Goal: Task Accomplishment & Management: Complete application form

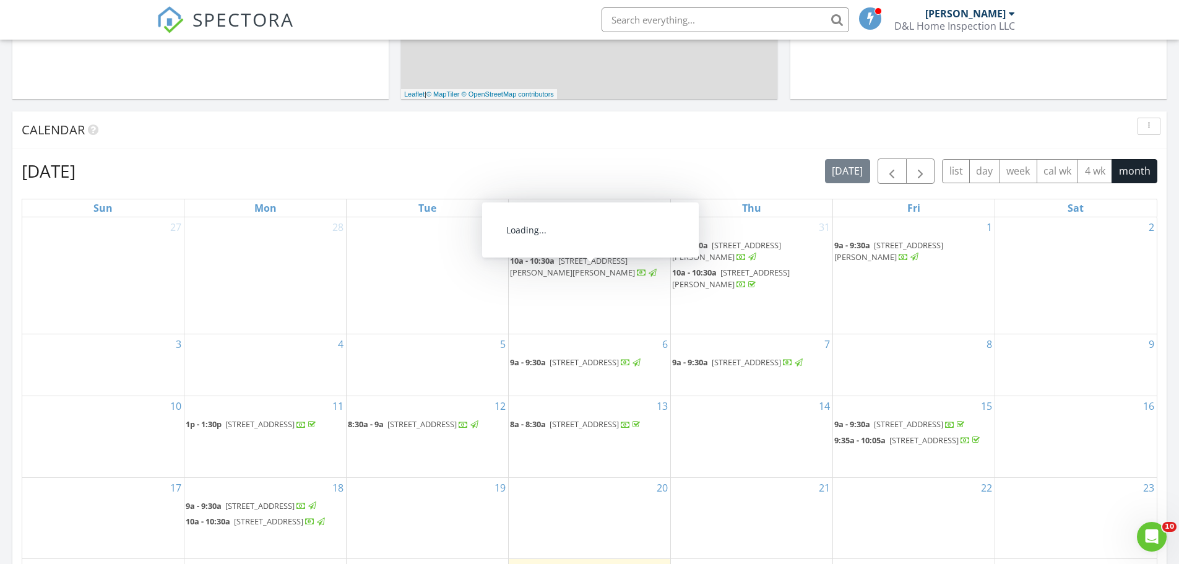
scroll to position [577, 0]
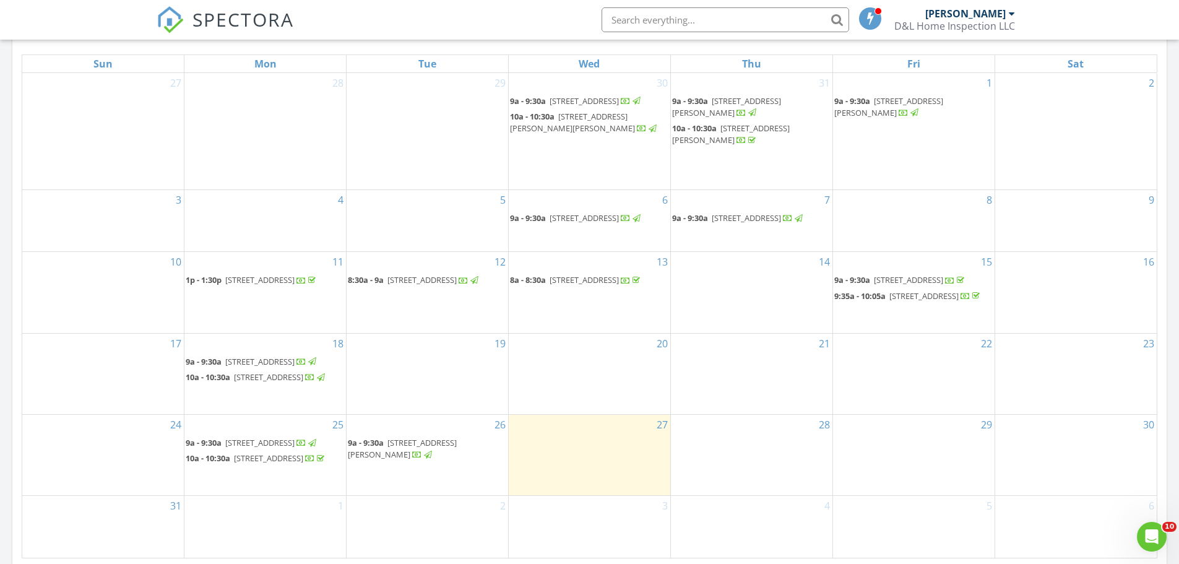
click at [931, 440] on div "29" at bounding box center [914, 455] width 162 height 80
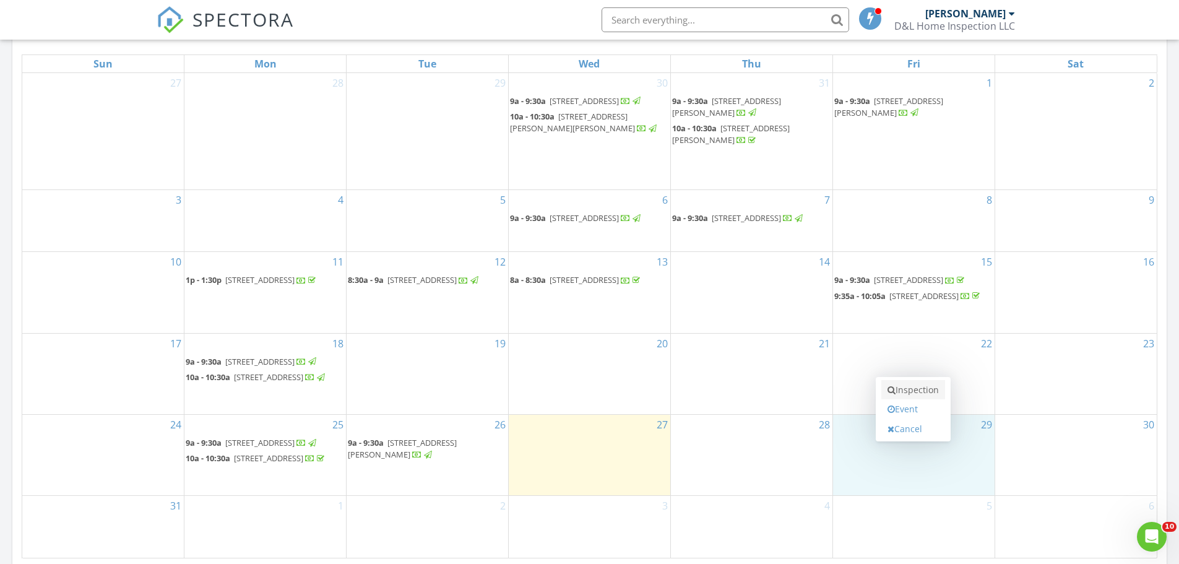
click at [912, 390] on link "Inspection" at bounding box center [913, 390] width 64 height 20
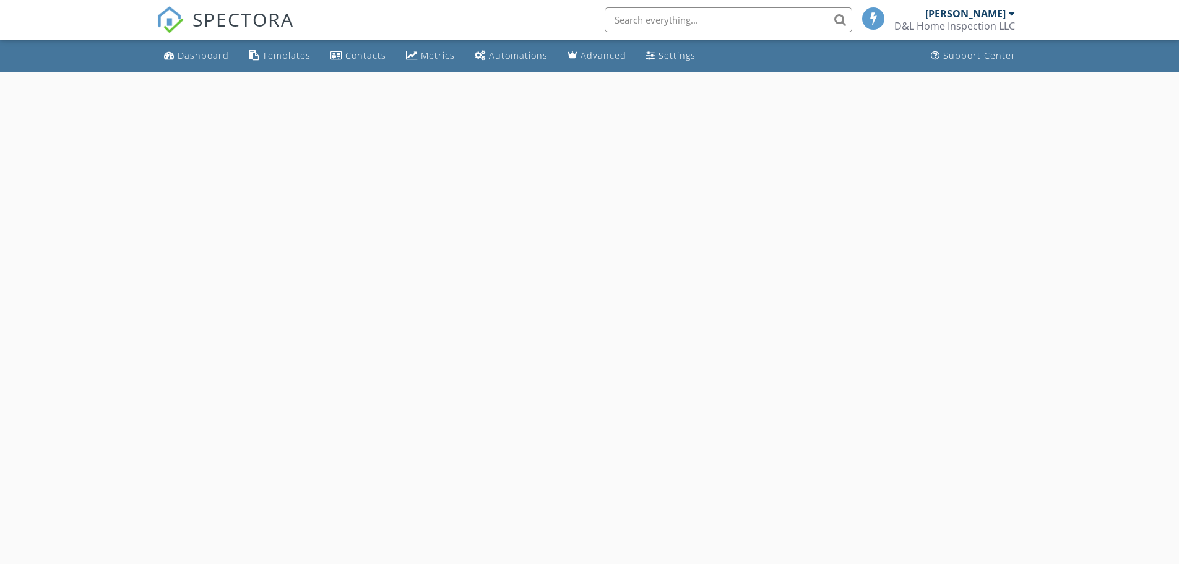
select select "7"
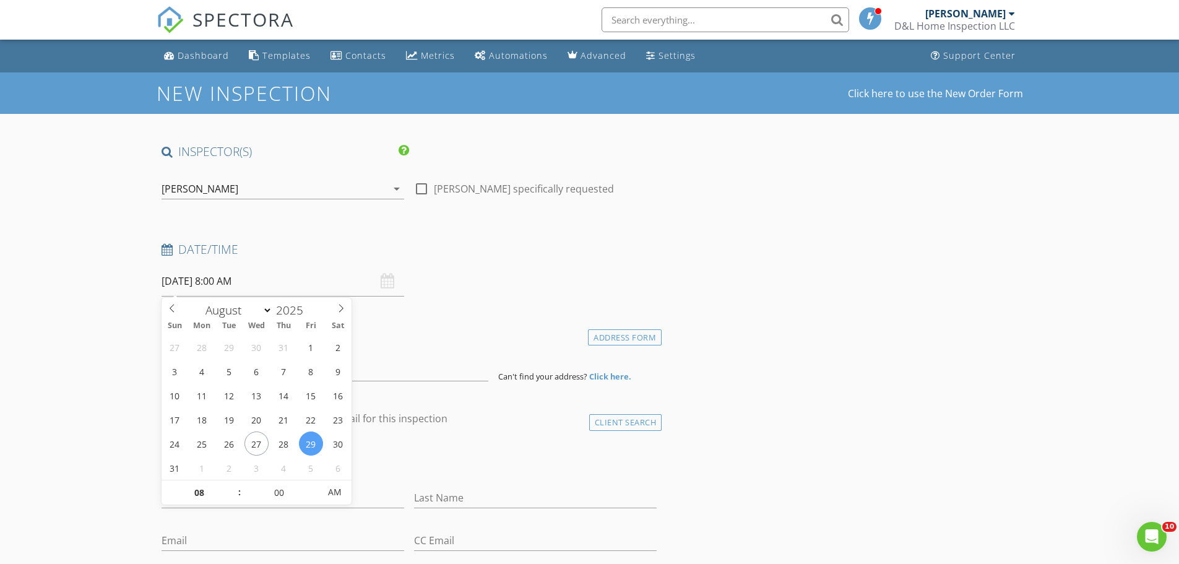
click at [240, 278] on input "08/29/2025 8:00 AM" at bounding box center [283, 281] width 243 height 30
type input "09"
type input "08/29/2025 9:00 AM"
click at [230, 487] on span at bounding box center [233, 486] width 9 height 12
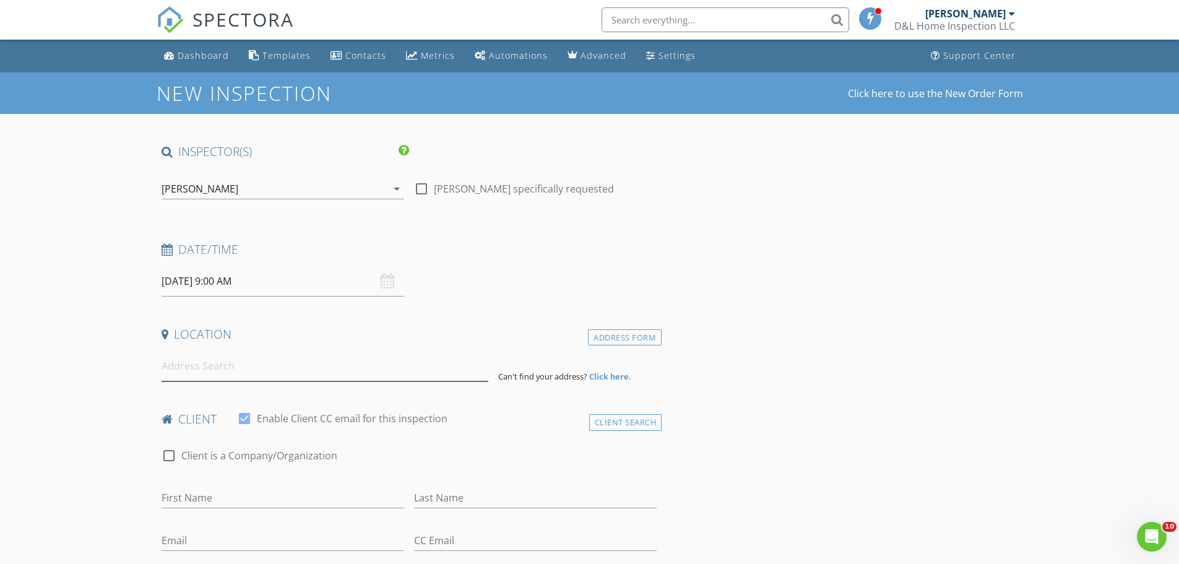
click at [184, 364] on input at bounding box center [325, 366] width 327 height 30
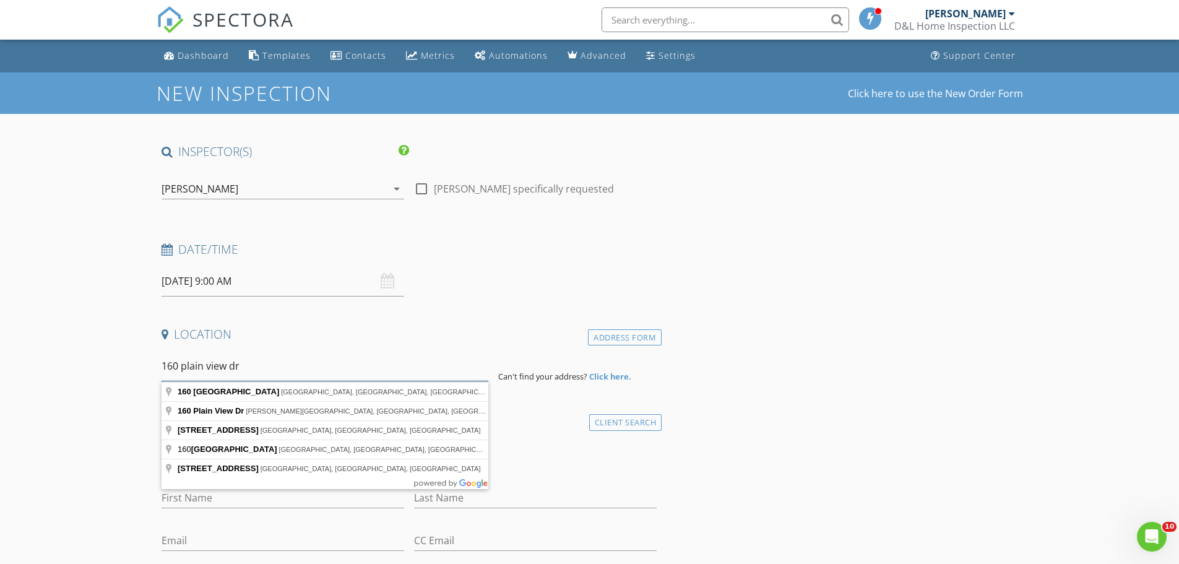
click at [202, 366] on input "160 plain view dr" at bounding box center [325, 366] width 327 height 30
type input "160 Plainview Drive, Palm Coast, FL, USA"
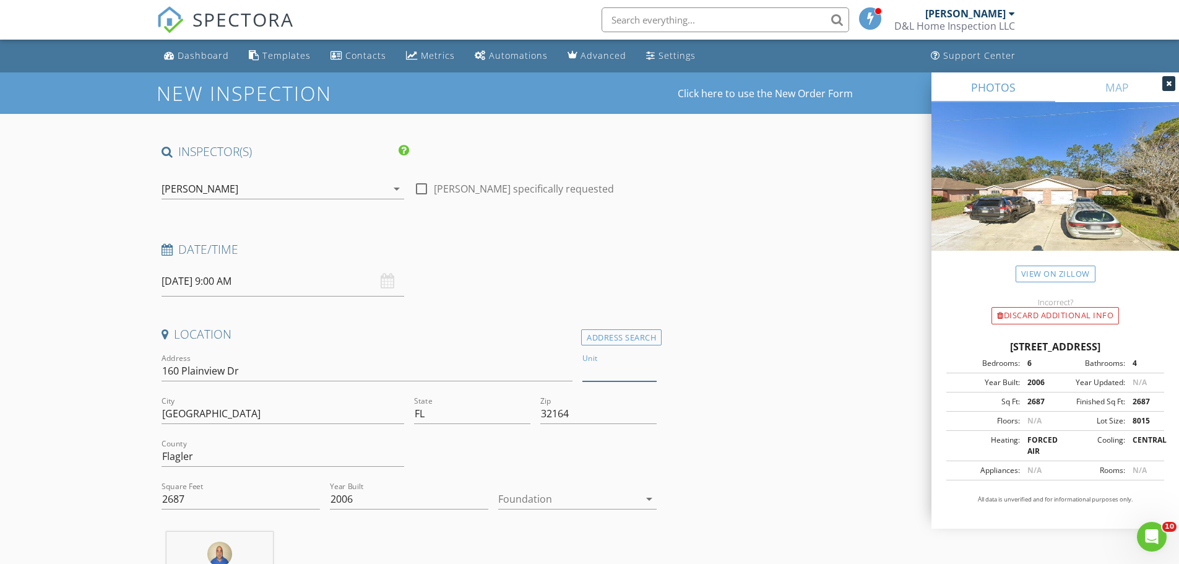
click at [629, 370] on input "Unit" at bounding box center [619, 371] width 74 height 20
type input "A"
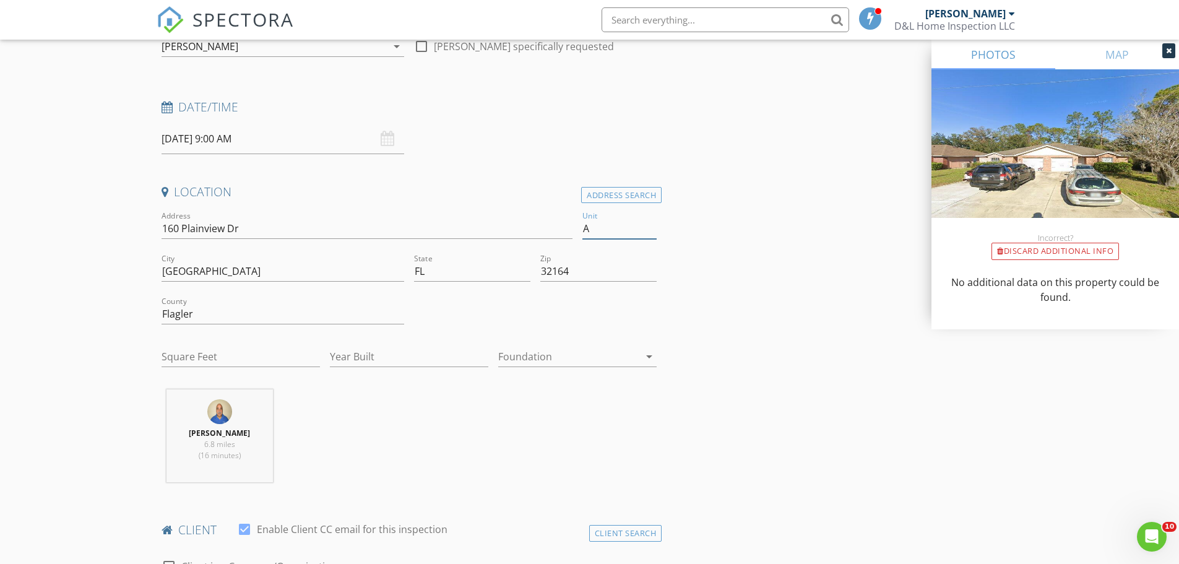
scroll to position [289, 0]
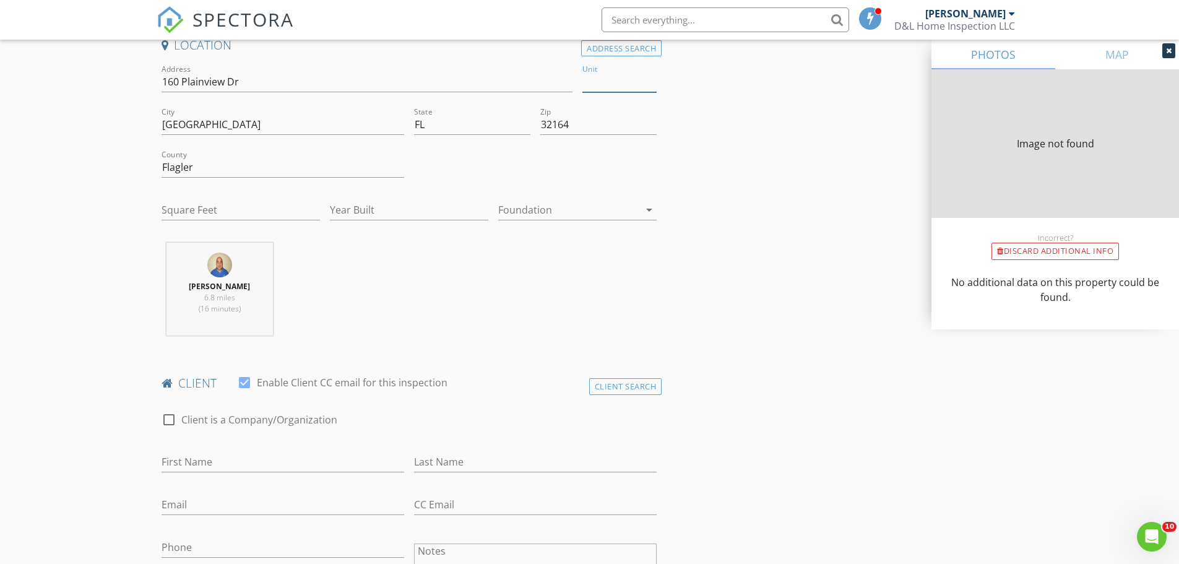
type input "2687"
type input "2006"
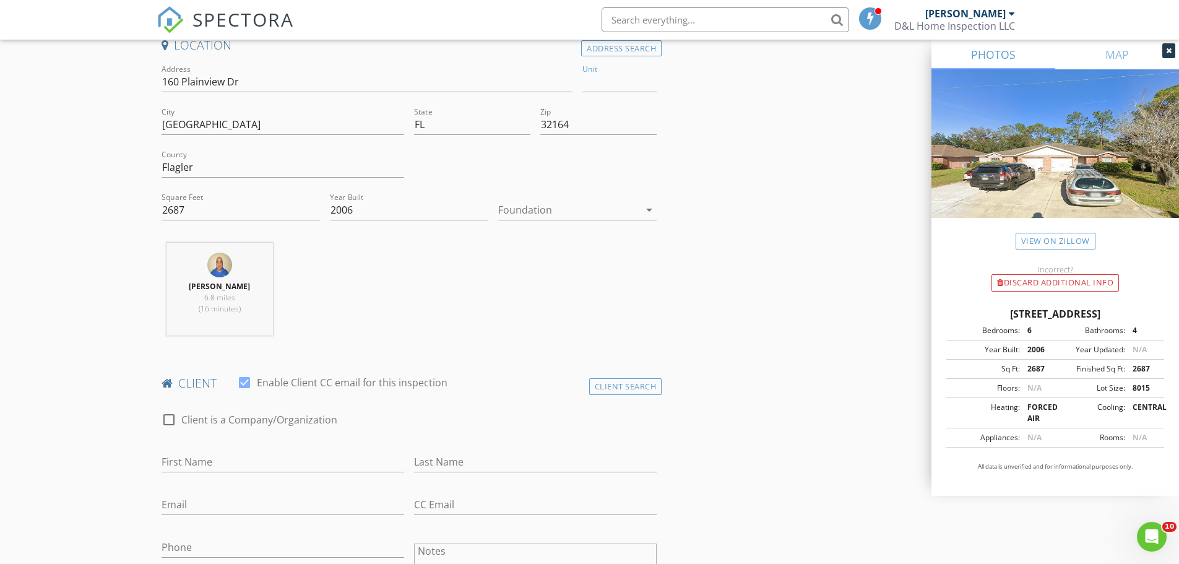
click at [533, 213] on div at bounding box center [568, 210] width 141 height 20
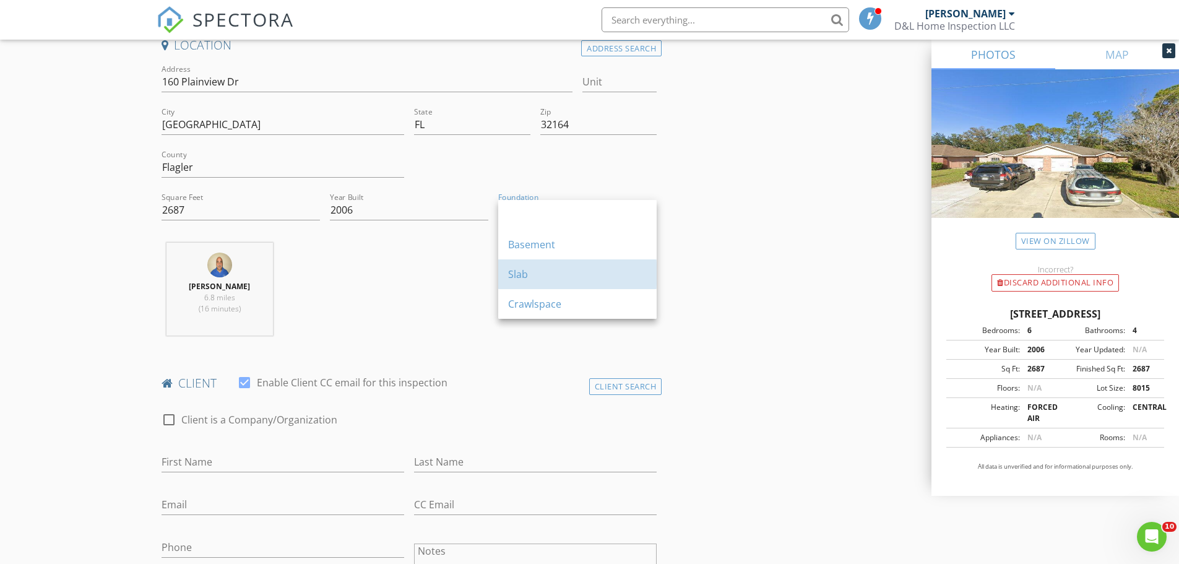
click at [533, 275] on div "Slab" at bounding box center [577, 274] width 139 height 15
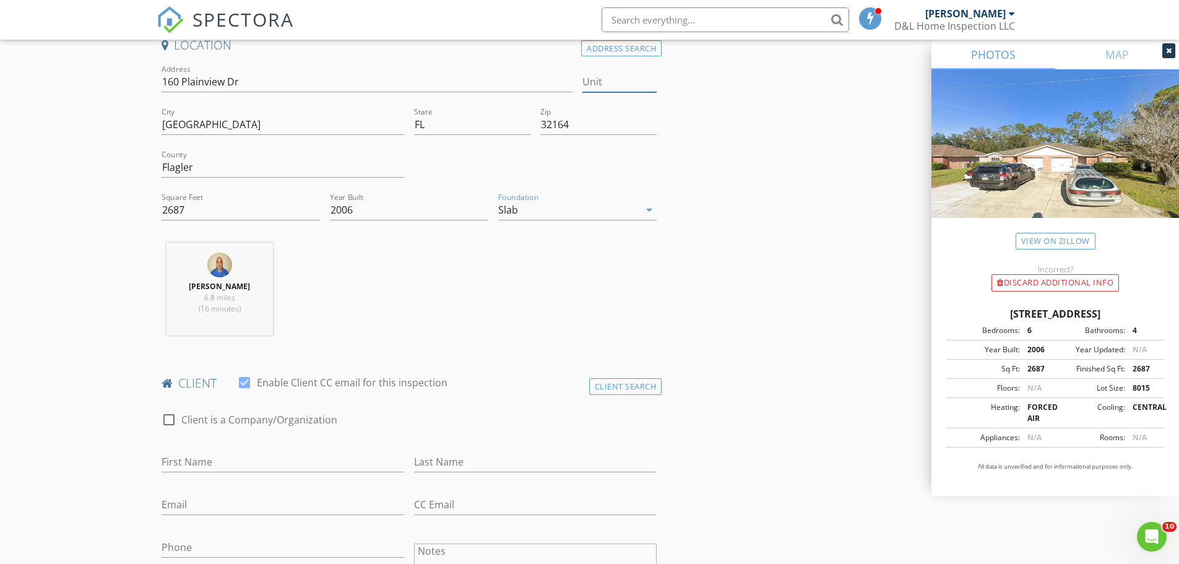
click at [598, 81] on input "Unit" at bounding box center [619, 82] width 74 height 20
type input "A"
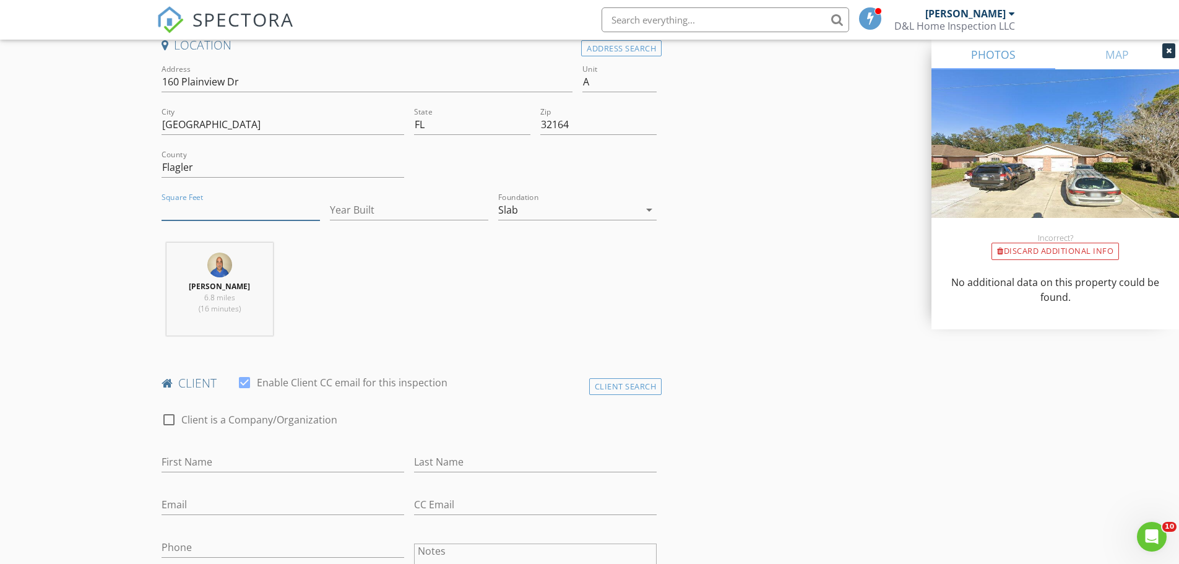
click at [179, 207] on input "Square Feet" at bounding box center [241, 210] width 158 height 20
type input "2687"
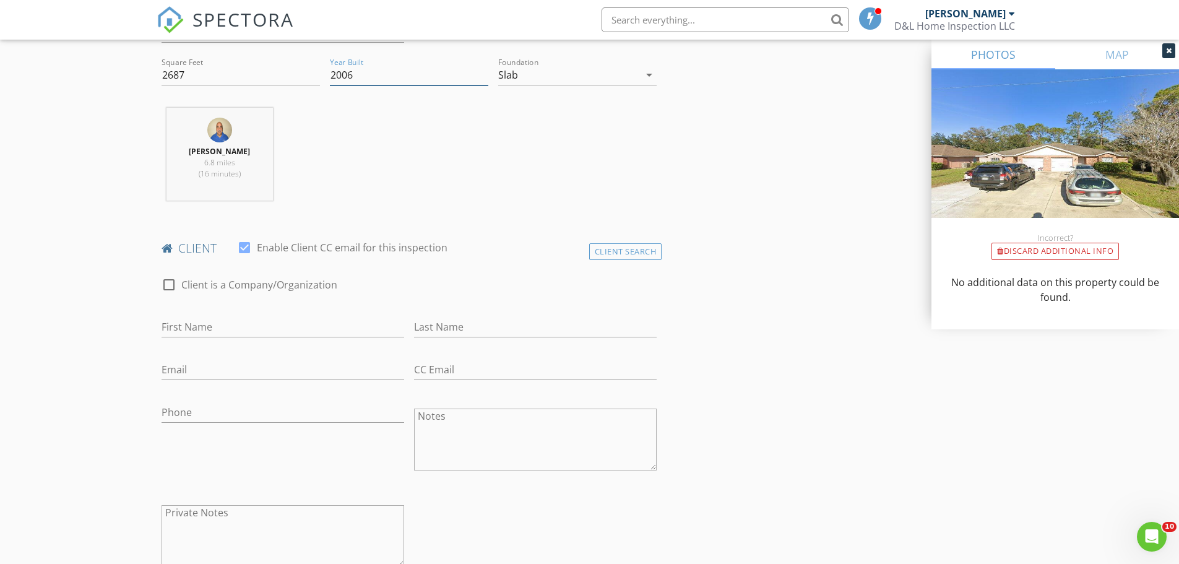
scroll to position [433, 0]
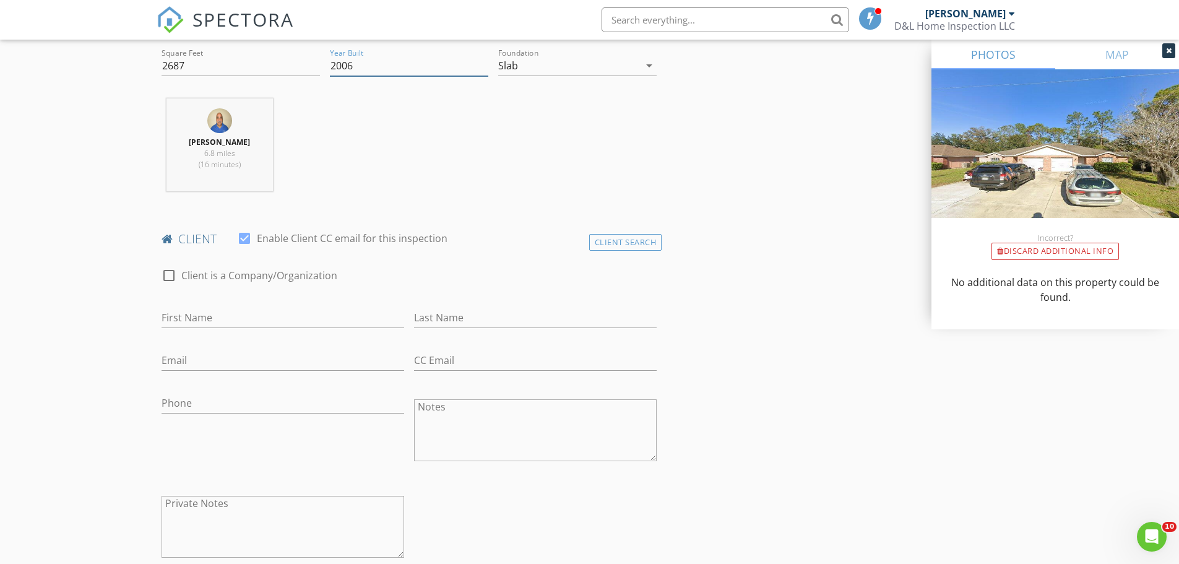
type input "2006"
click at [192, 327] on input "First Name" at bounding box center [283, 318] width 243 height 20
type input "[PERSON_NAME]"
click at [179, 400] on input "Phone" at bounding box center [283, 403] width 243 height 20
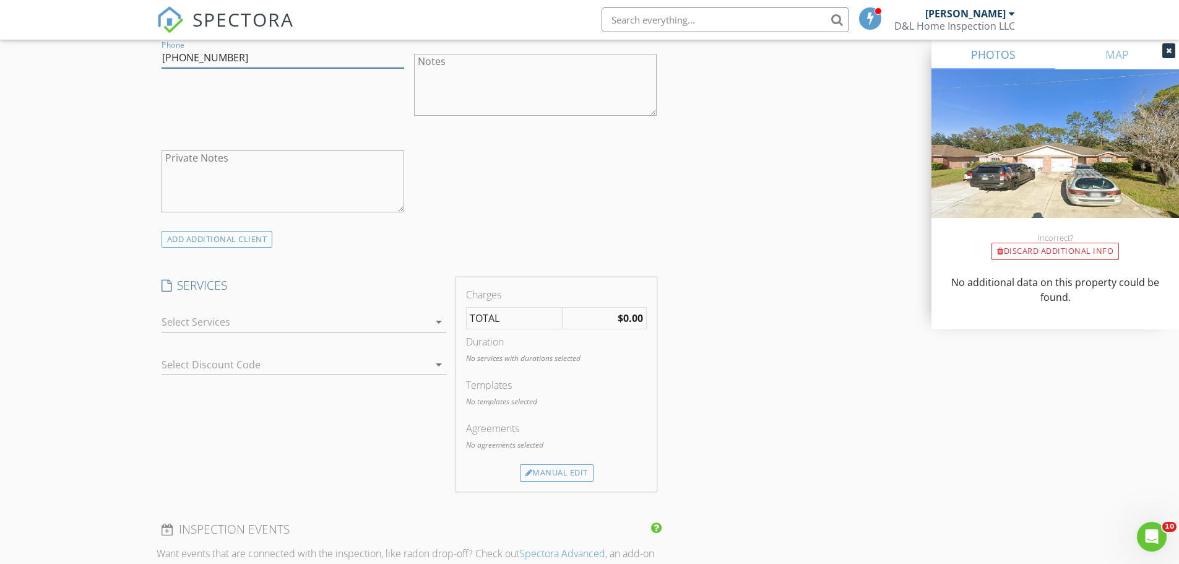
scroll to position [866, 0]
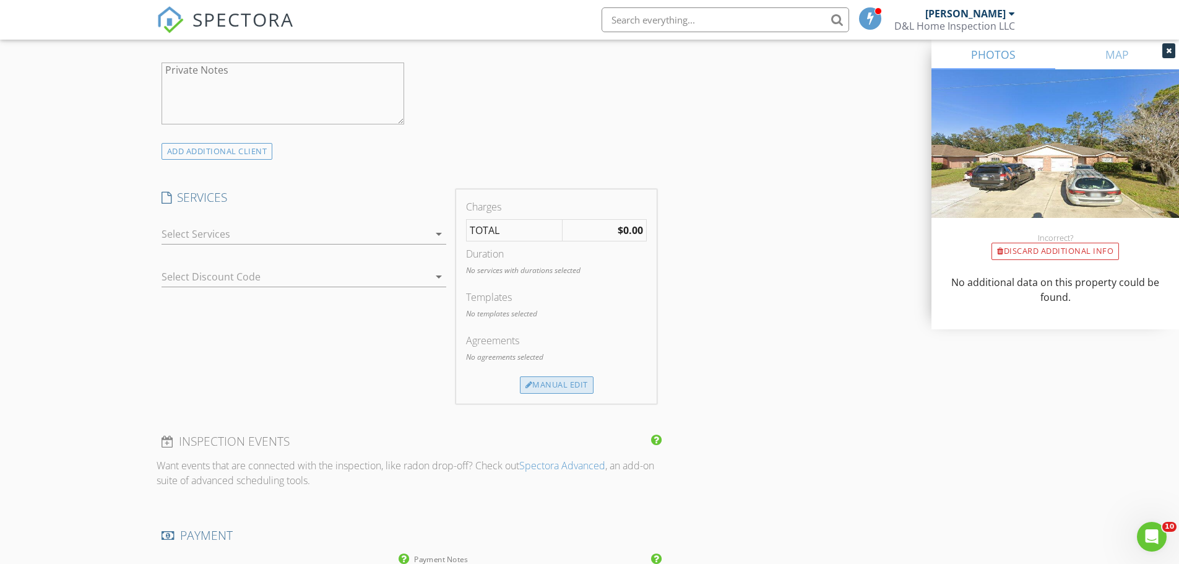
type input "[PHONE_NUMBER]"
click at [548, 387] on div "Manual Edit" at bounding box center [557, 384] width 74 height 17
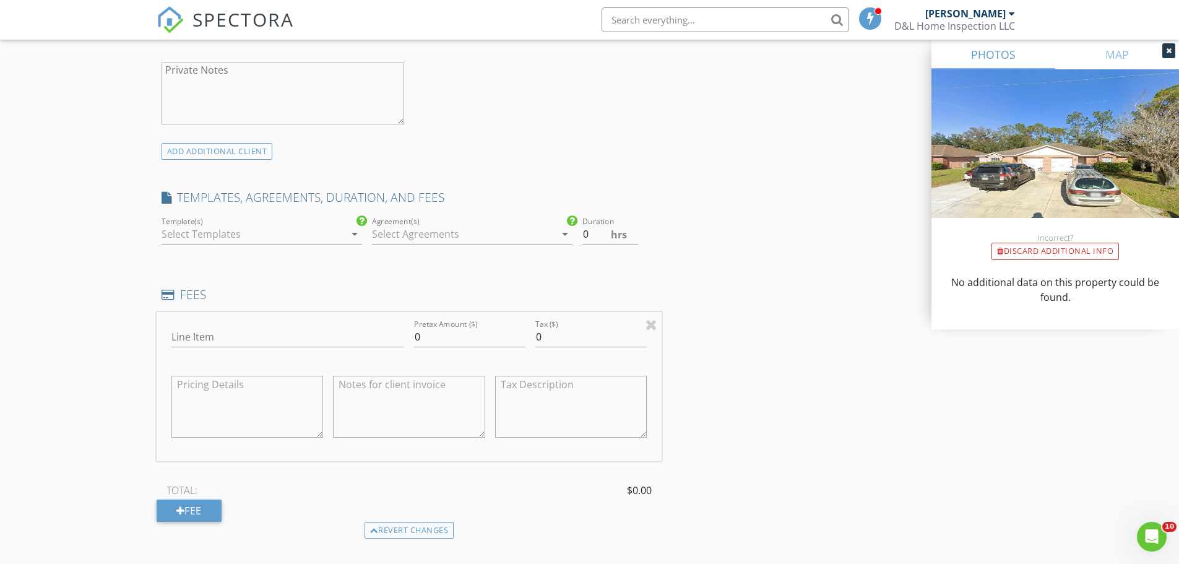
click at [297, 238] on div at bounding box center [253, 234] width 183 height 20
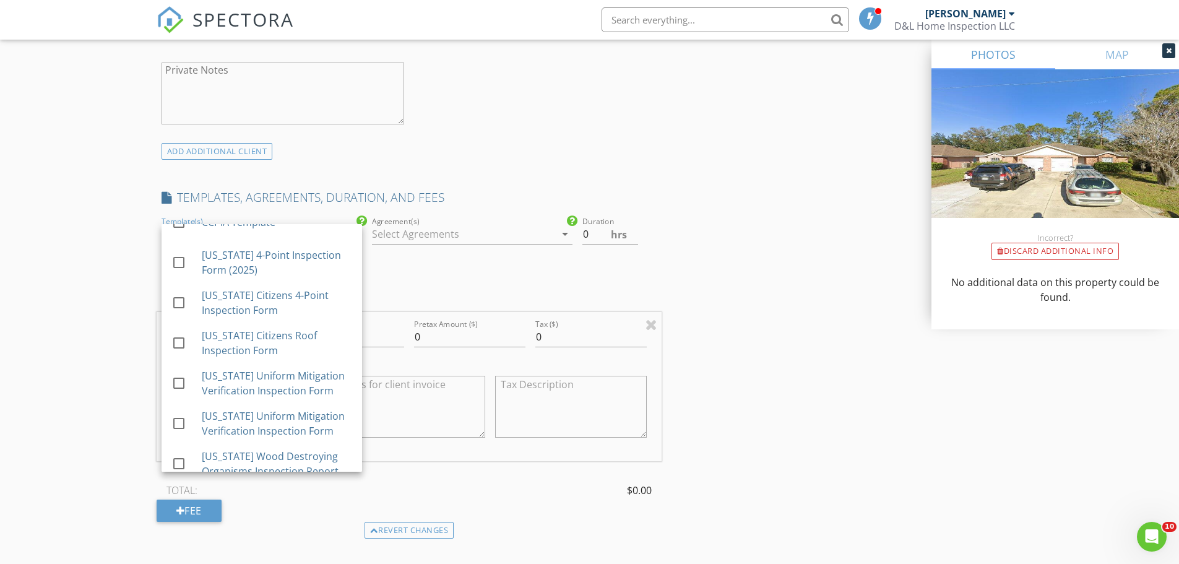
scroll to position [571, 0]
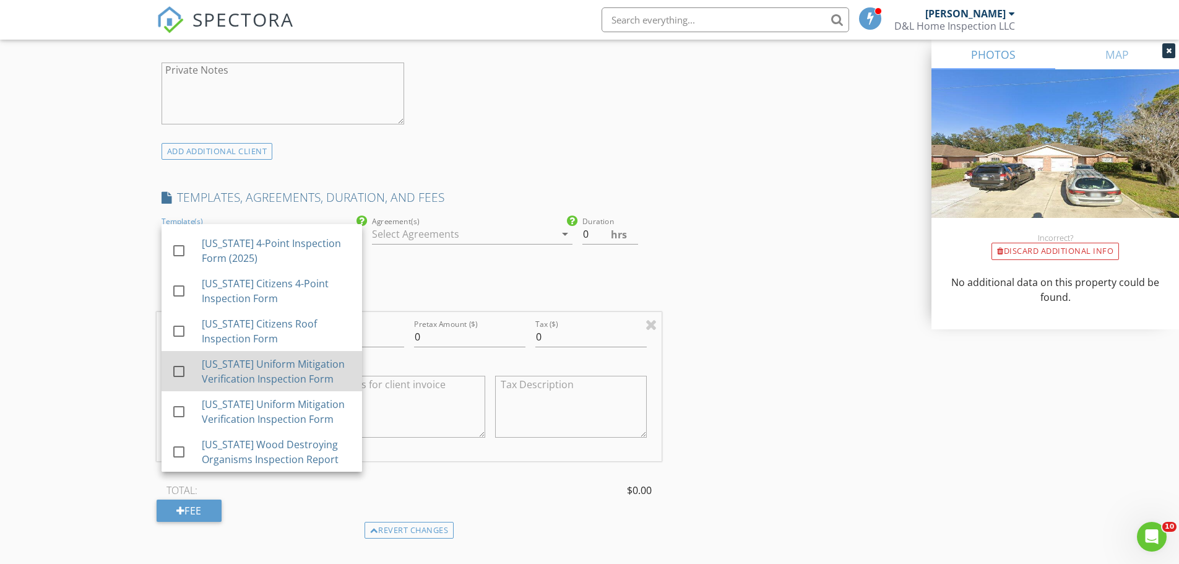
click at [178, 371] on div at bounding box center [178, 371] width 21 height 21
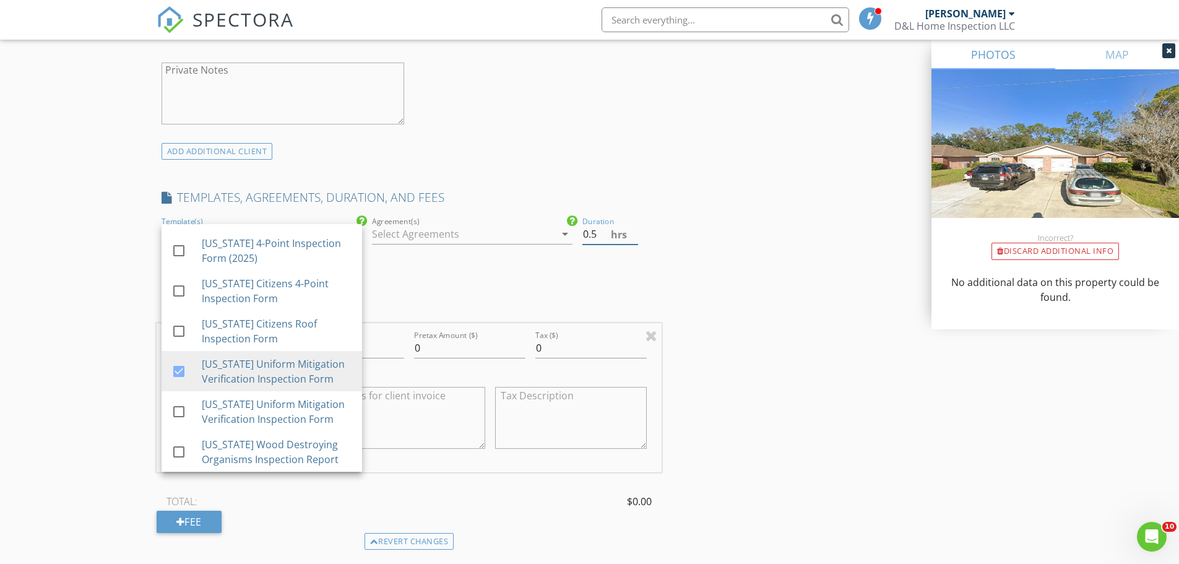
type input "0.5"
click at [634, 231] on input "0.5" at bounding box center [610, 234] width 56 height 20
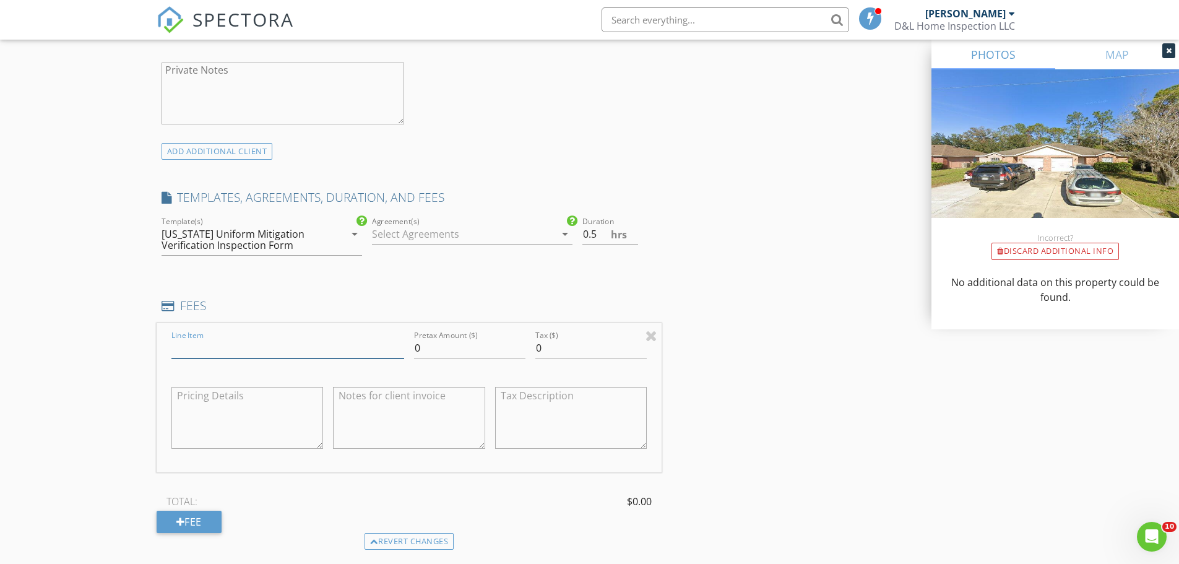
click at [236, 356] on input "Line Item" at bounding box center [287, 348] width 233 height 20
type input "Wind Mitigation"
click at [415, 343] on input "0" at bounding box center [469, 348] width 111 height 20
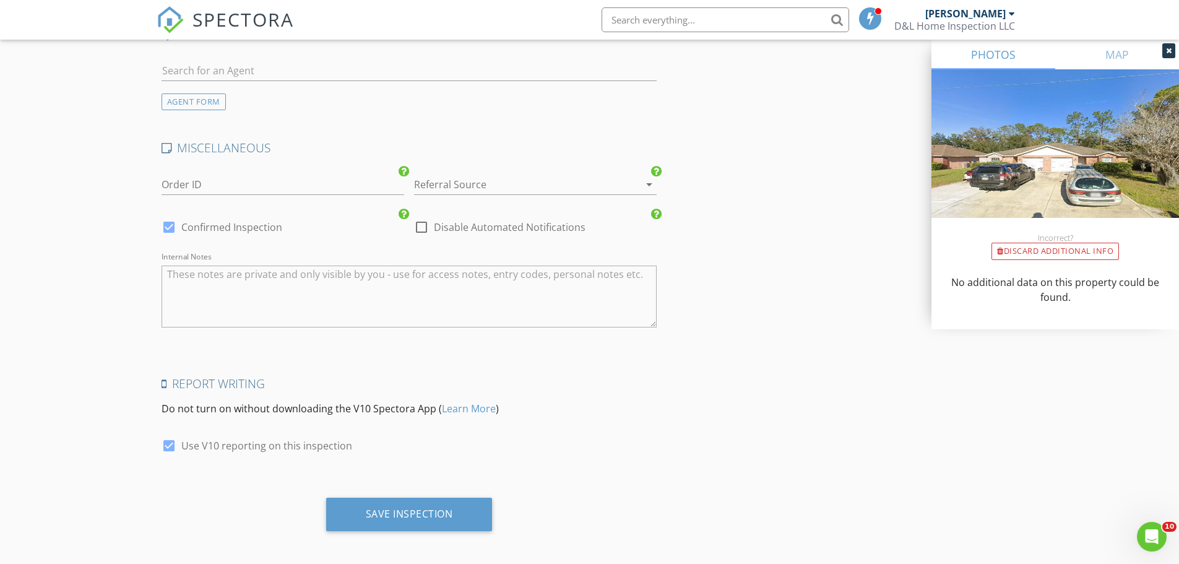
scroll to position [1785, 0]
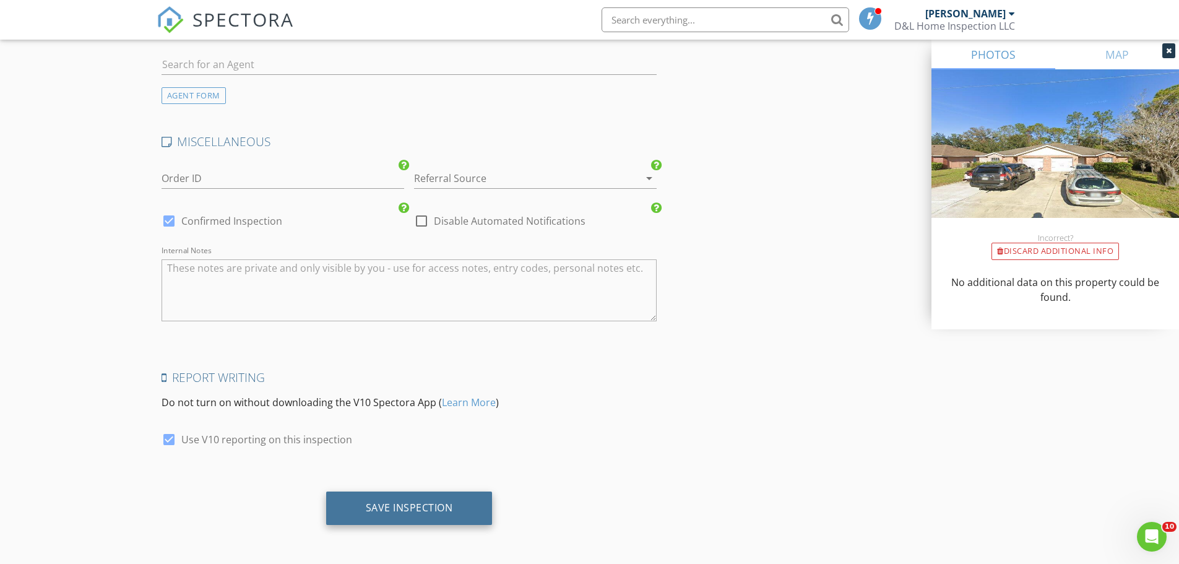
type input "85.00"
click at [410, 509] on div "Save Inspection" at bounding box center [409, 507] width 87 height 12
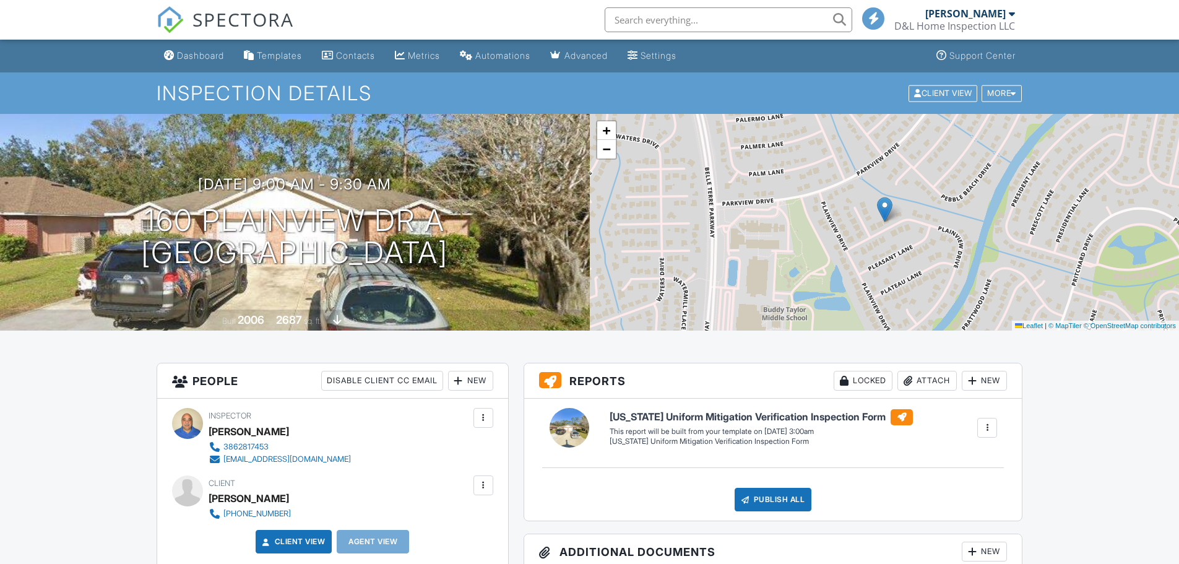
scroll to position [433, 0]
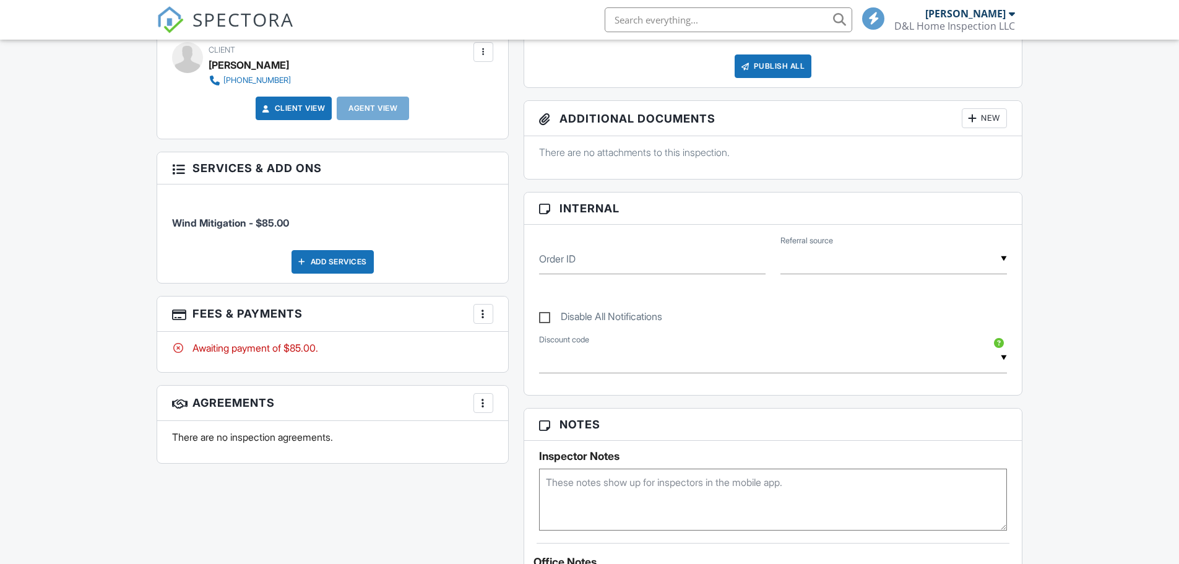
click at [481, 311] on div at bounding box center [483, 314] width 12 height 12
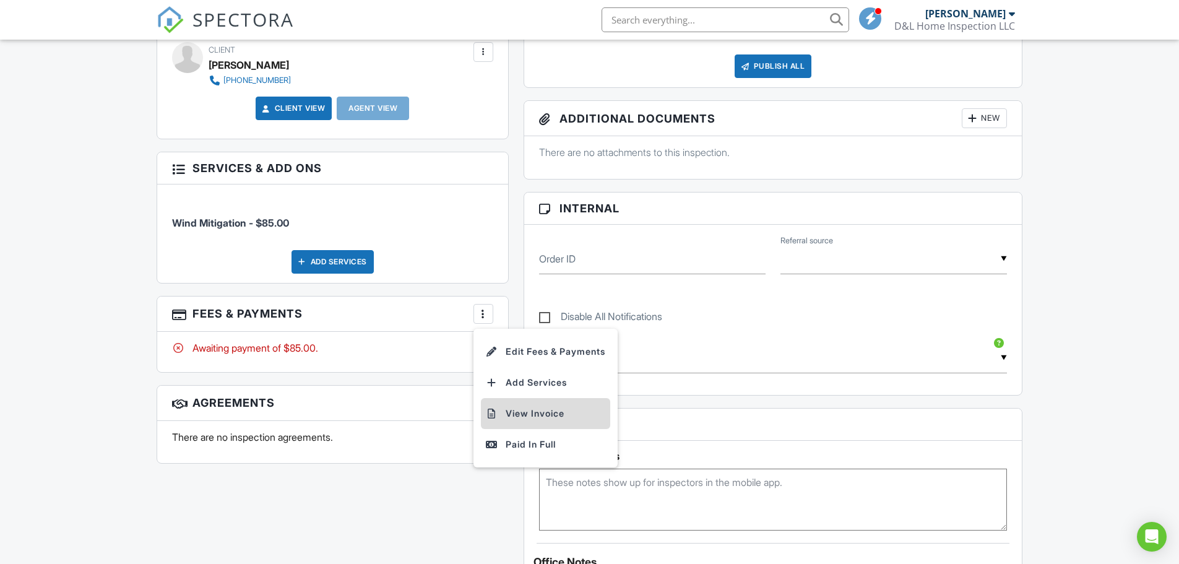
click at [538, 412] on li "View Invoice" at bounding box center [545, 413] width 129 height 31
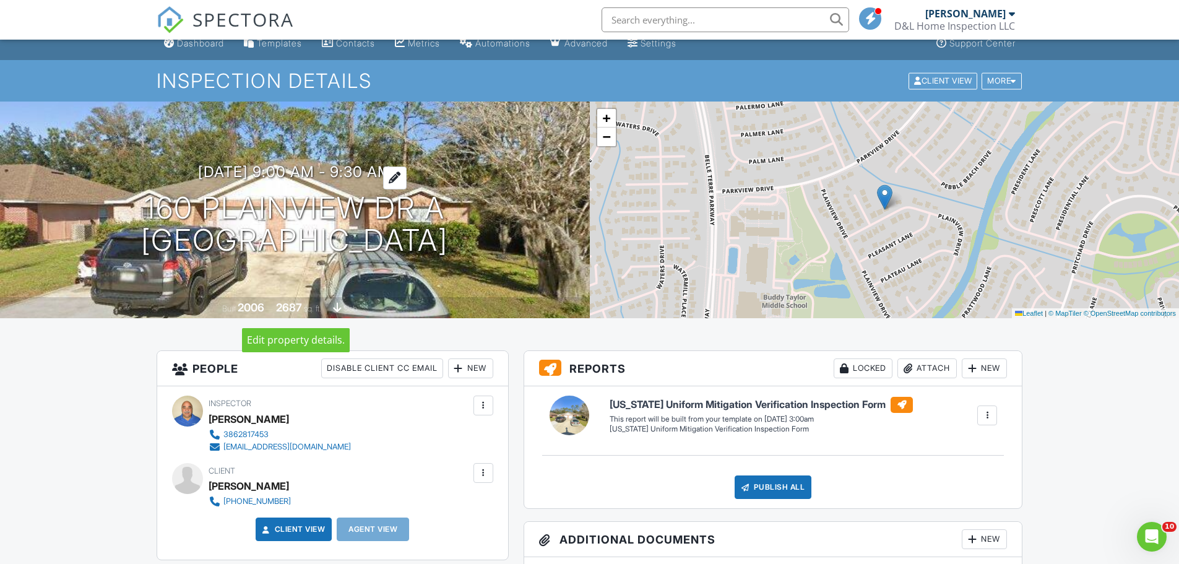
scroll to position [0, 0]
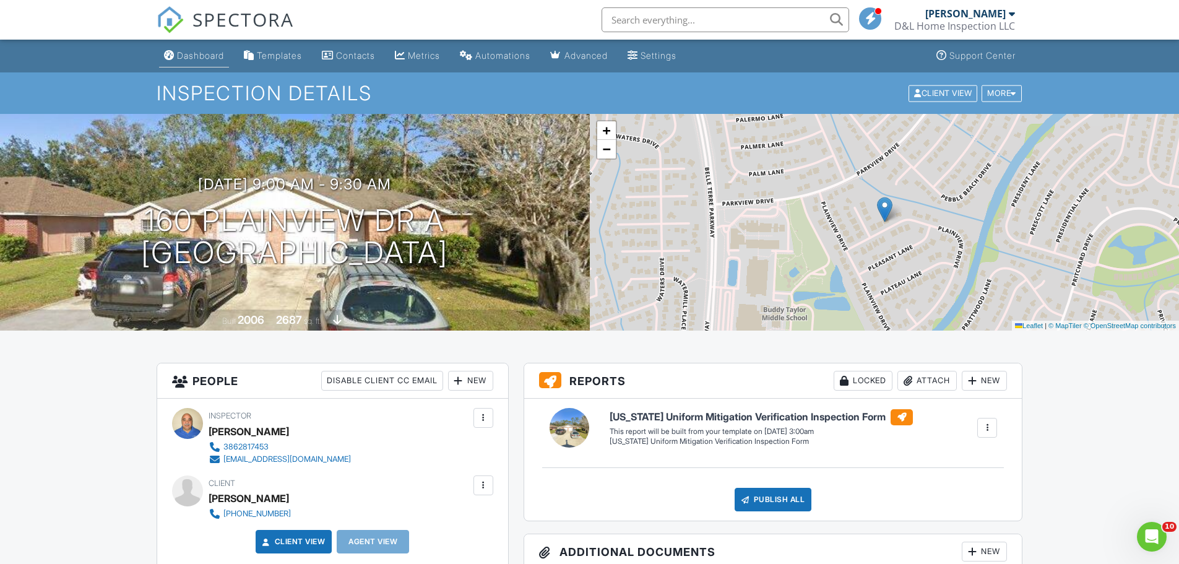
click at [213, 56] on div "Dashboard" at bounding box center [200, 55] width 47 height 11
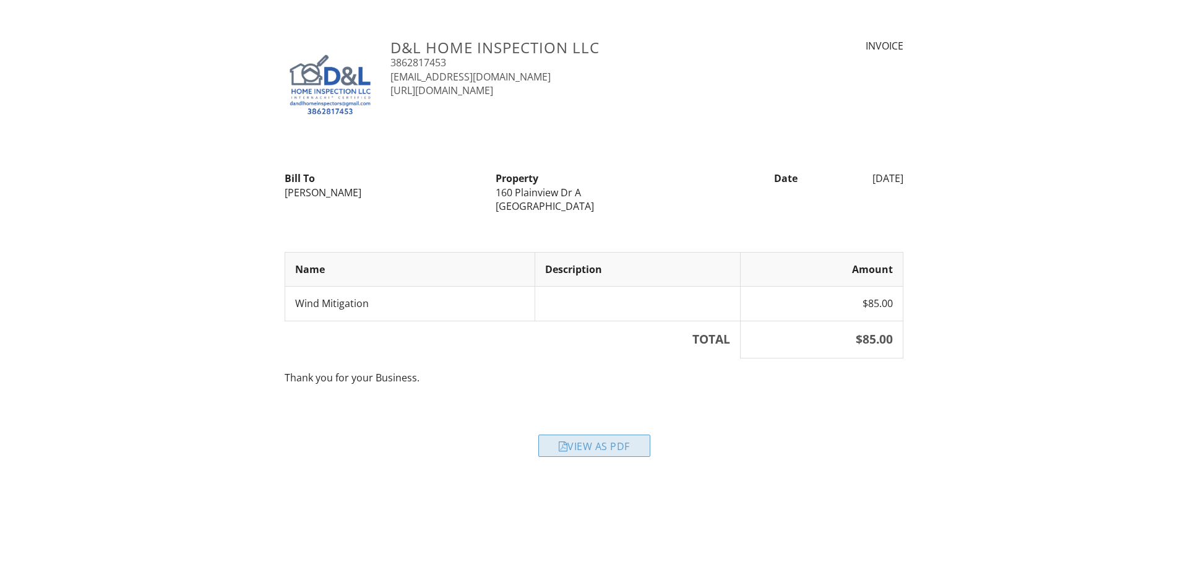
click at [587, 445] on div "View as PDF" at bounding box center [594, 445] width 112 height 22
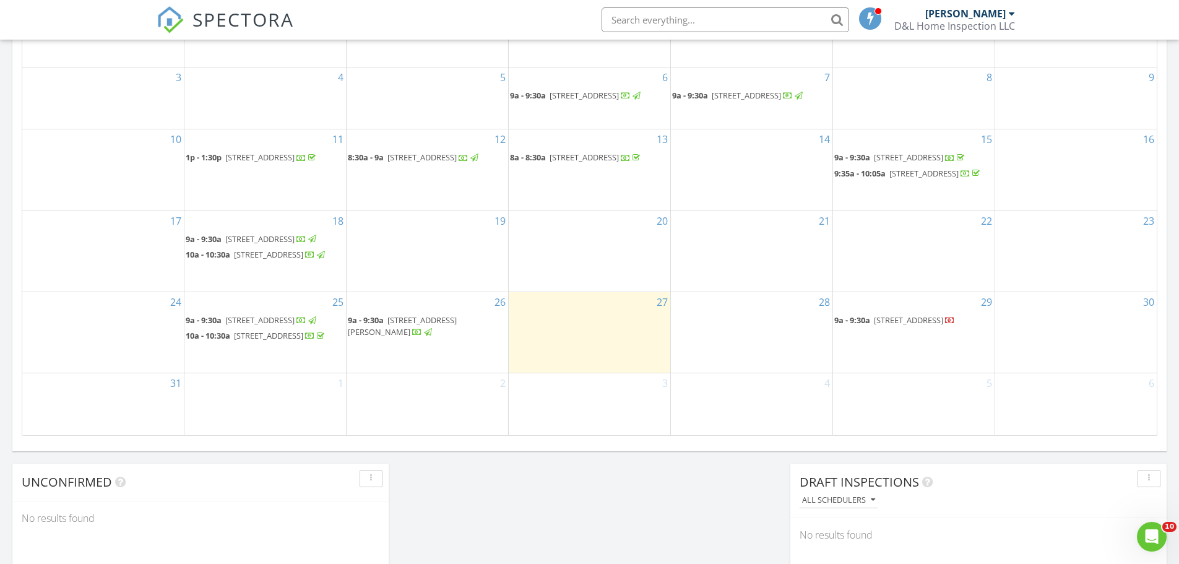
scroll to position [722, 0]
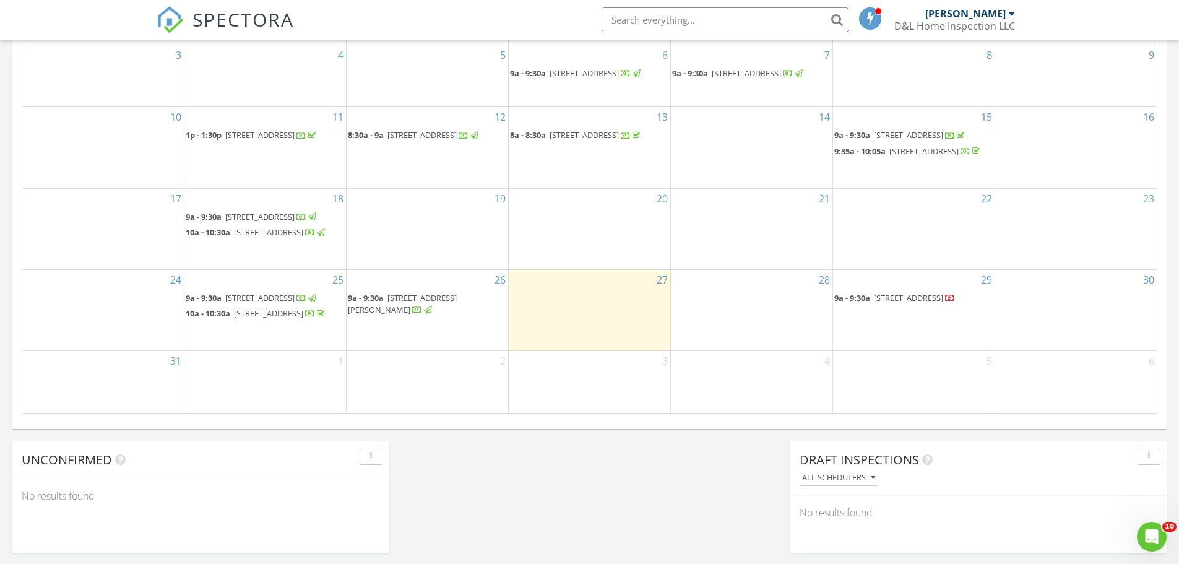
click at [918, 325] on div "29 9a - 9:30a [STREET_ADDRESS]" at bounding box center [914, 310] width 162 height 80
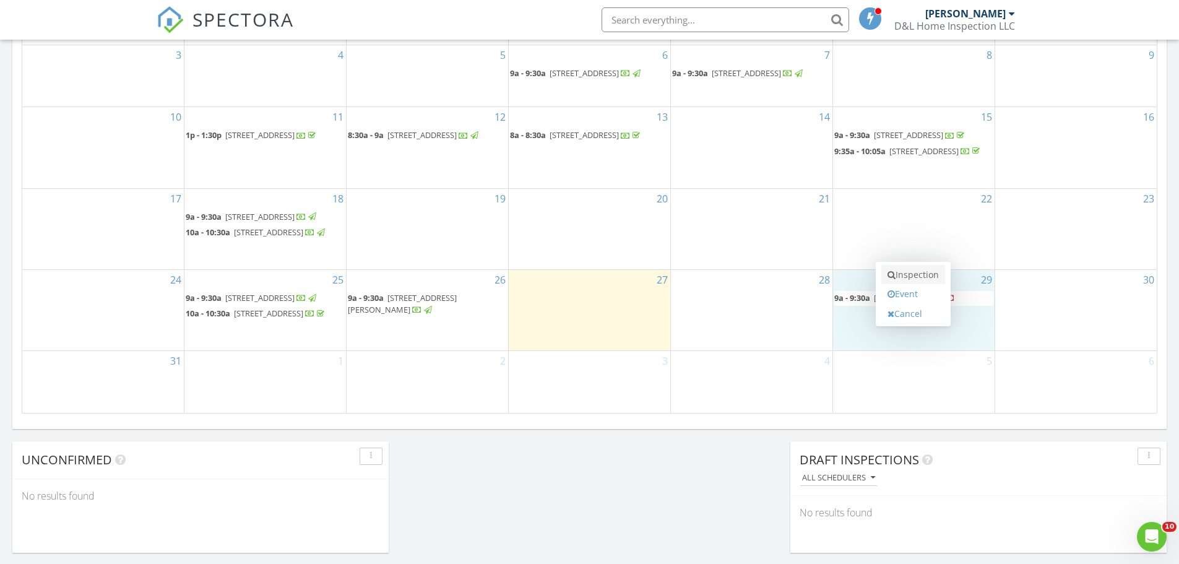
click at [914, 278] on link "Inspection" at bounding box center [913, 275] width 64 height 20
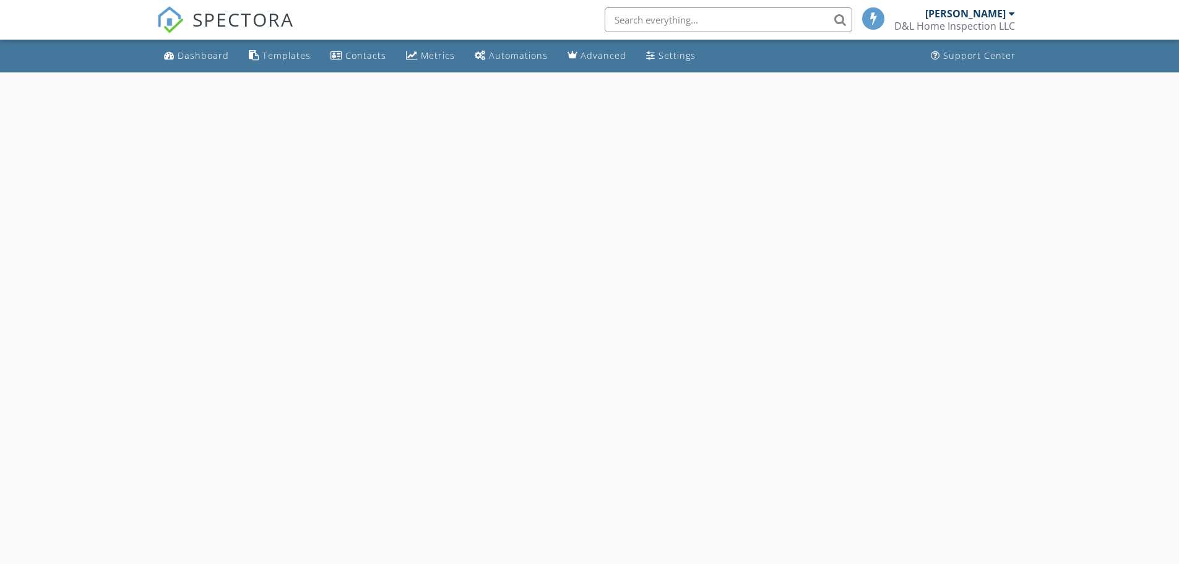
select select "7"
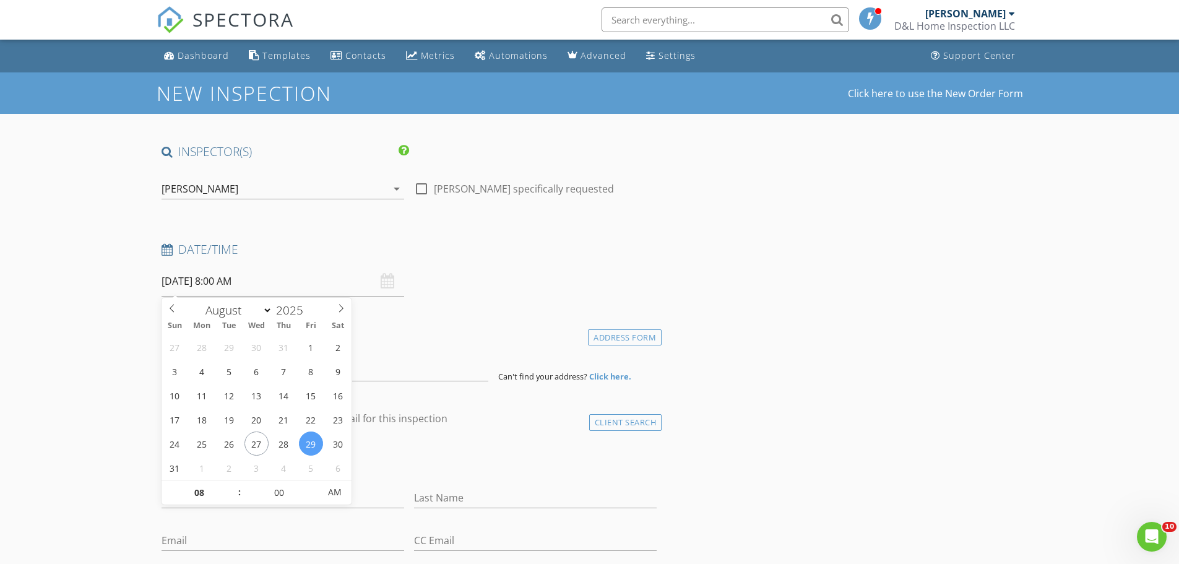
click at [270, 287] on input "08/29/2025 8:00 AM" at bounding box center [283, 281] width 243 height 30
type input "09"
type input "08/29/2025 9:00 AM"
click at [230, 486] on span at bounding box center [233, 486] width 9 height 12
type input "05"
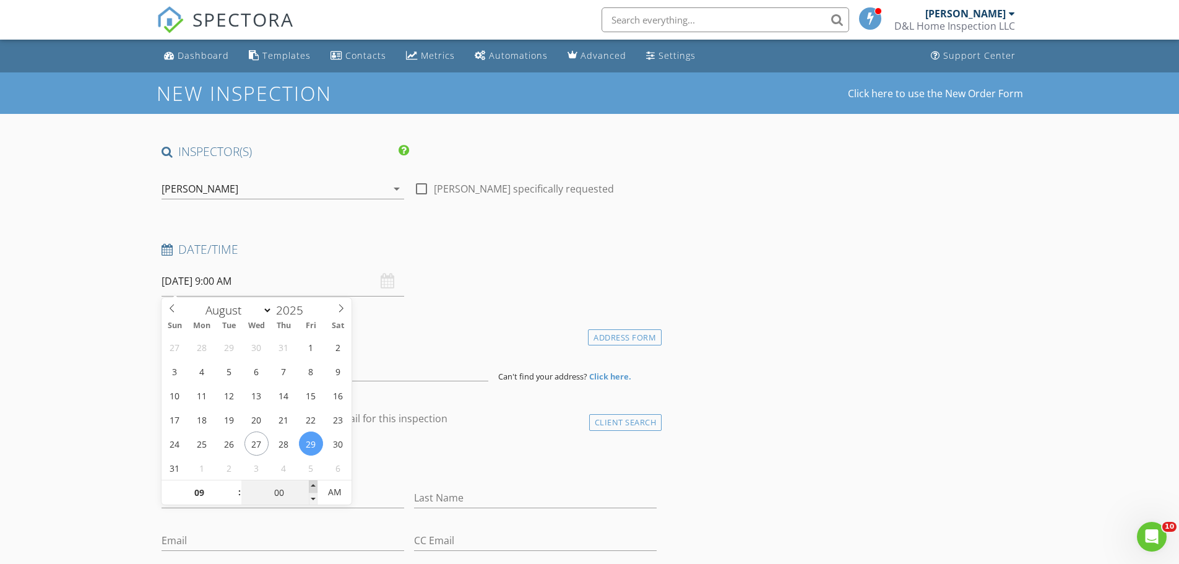
type input "08/29/2025 9:05 AM"
click at [314, 483] on span at bounding box center [313, 486] width 9 height 12
type input "10"
type input "08/29/2025 9:10 AM"
click at [314, 483] on span at bounding box center [313, 486] width 9 height 12
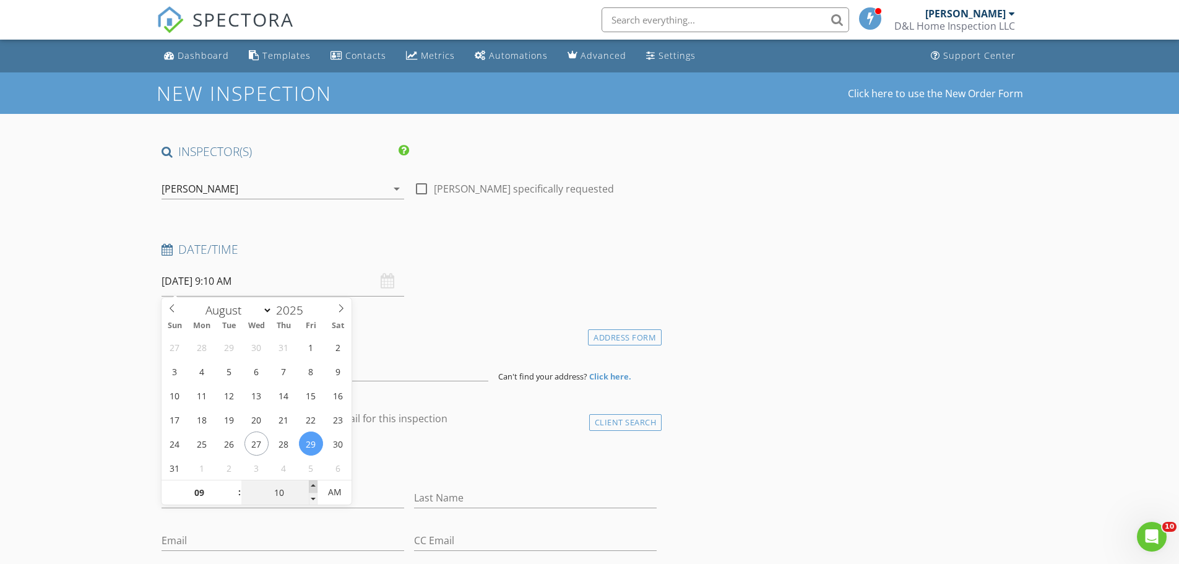
type input "15"
type input "08/29/2025 9:15 AM"
click at [314, 483] on span at bounding box center [313, 486] width 9 height 12
type input "20"
type input "08/29/2025 9:20 AM"
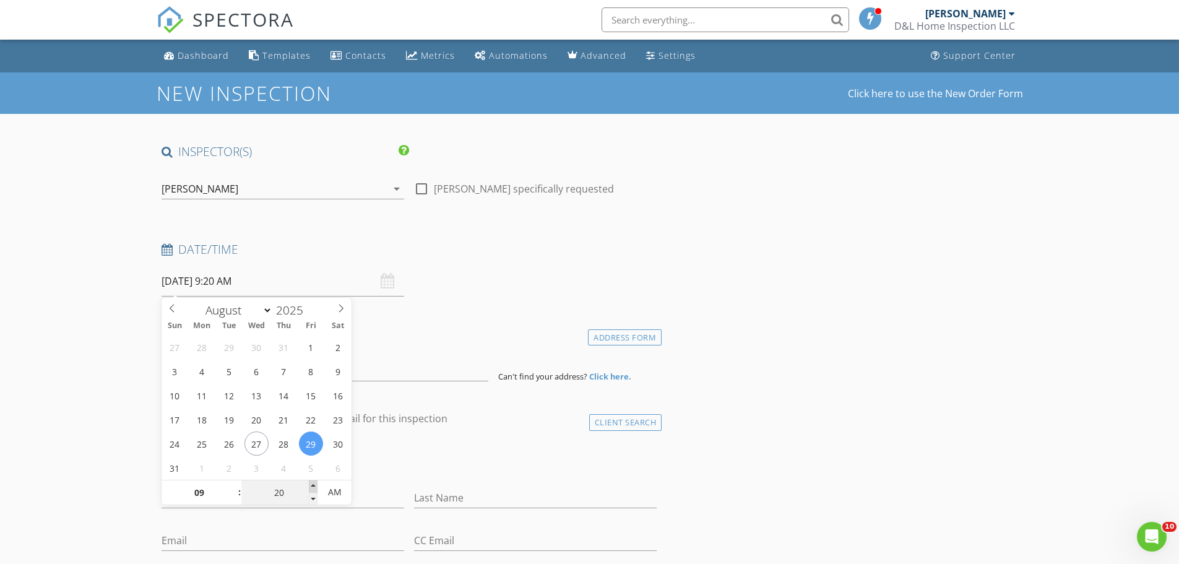
click at [314, 483] on span at bounding box center [313, 486] width 9 height 12
type input "25"
type input "08/29/2025 9:25 AM"
click at [314, 483] on span at bounding box center [313, 486] width 9 height 12
type input "30"
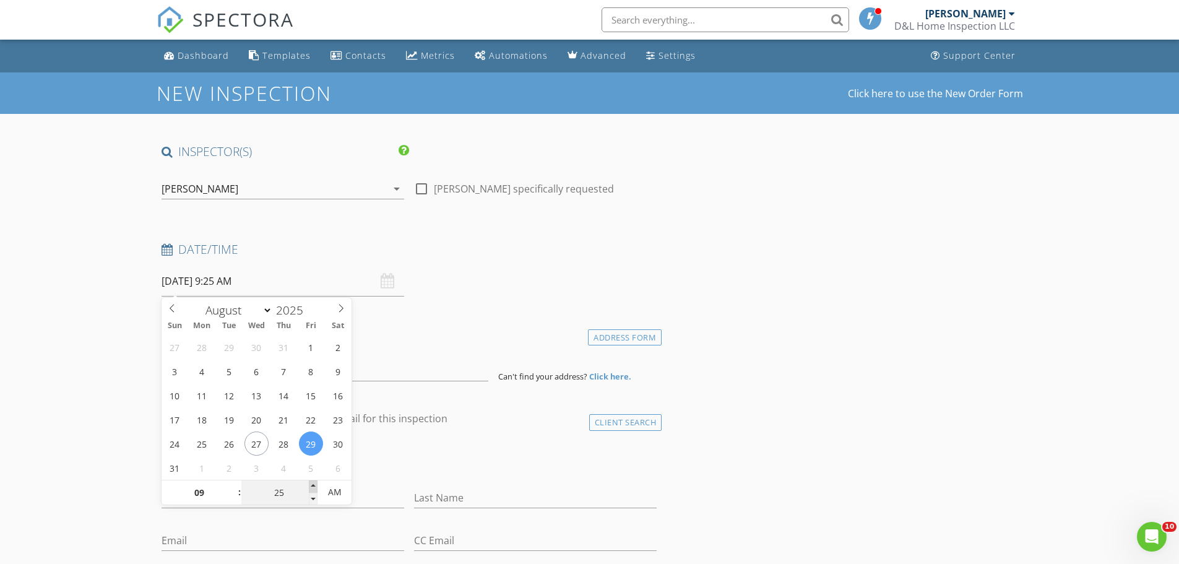
type input "08/29/2025 9:30 AM"
click at [314, 483] on span at bounding box center [313, 486] width 9 height 12
type input "35"
type input "[DATE] 9:35 AM"
click at [314, 483] on span at bounding box center [313, 486] width 9 height 12
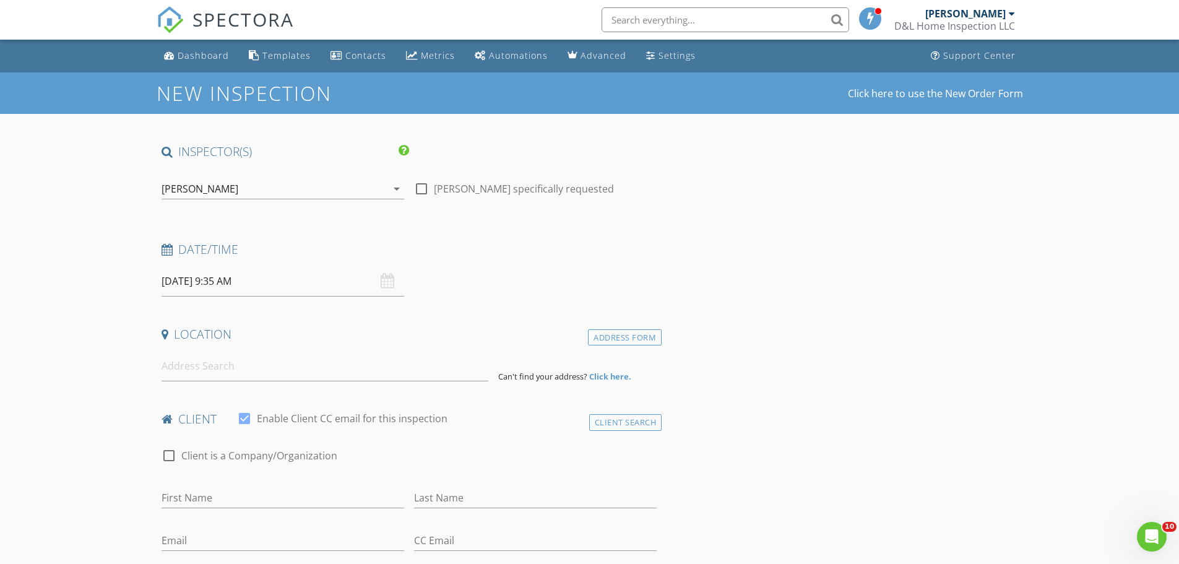
drag, startPoint x: 53, startPoint y: 349, endPoint x: 60, endPoint y: 353, distance: 8.3
click at [203, 366] on input at bounding box center [325, 366] width 327 height 30
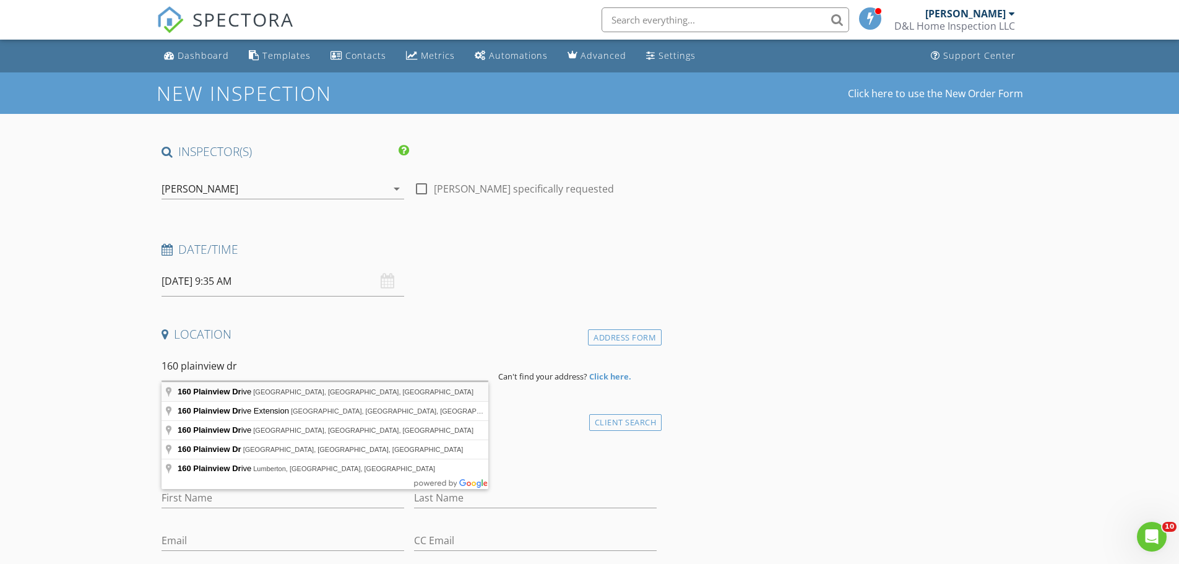
type input "160 Plainview Drive, Palm Coast, FL, USA"
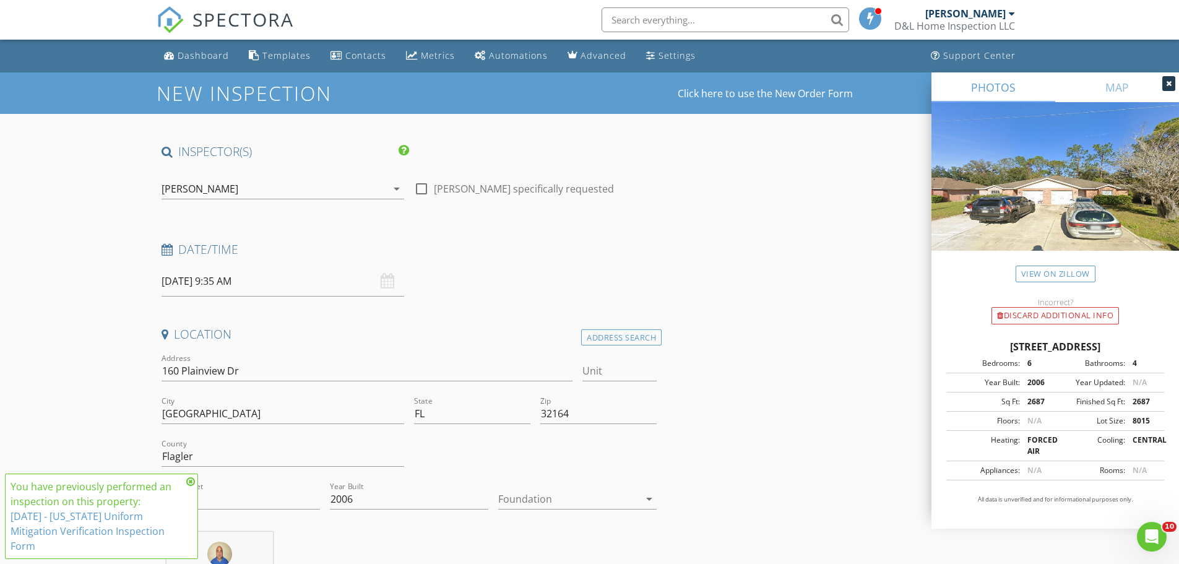
click at [192, 480] on icon at bounding box center [190, 481] width 9 height 10
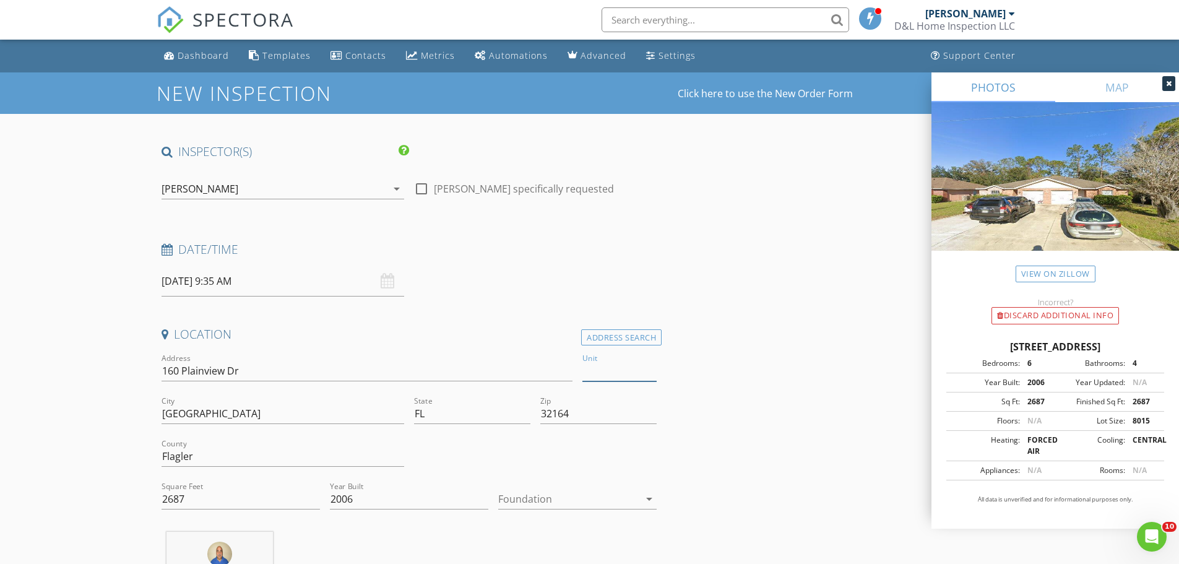
click at [584, 373] on input "Unit" at bounding box center [619, 371] width 74 height 20
type input "B"
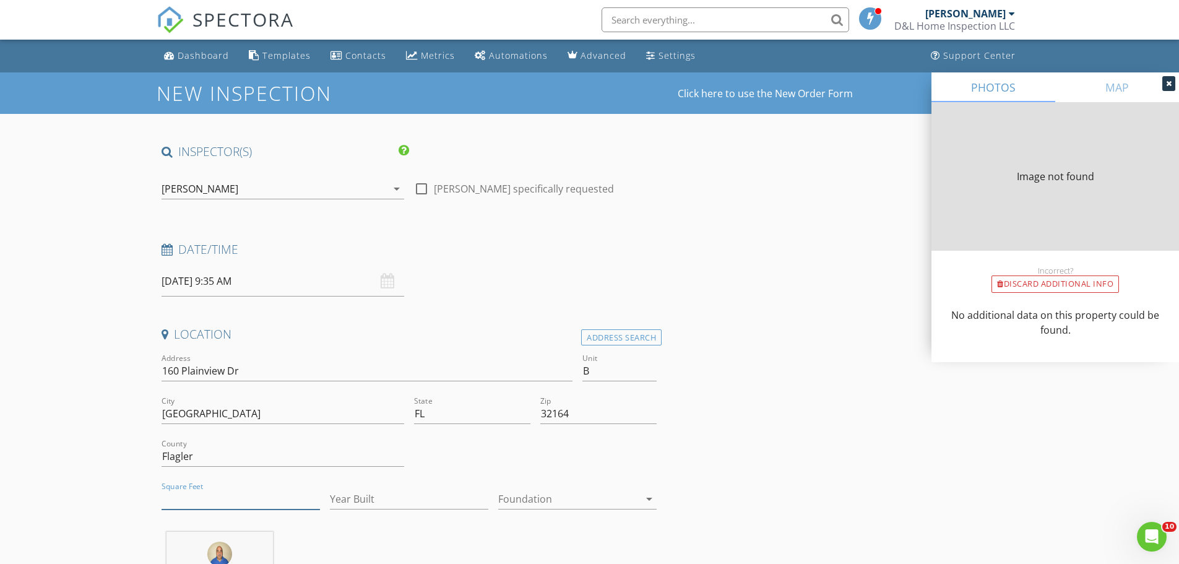
click at [225, 501] on input "Square Feet" at bounding box center [241, 499] width 158 height 20
type input "2687"
type input "2006"
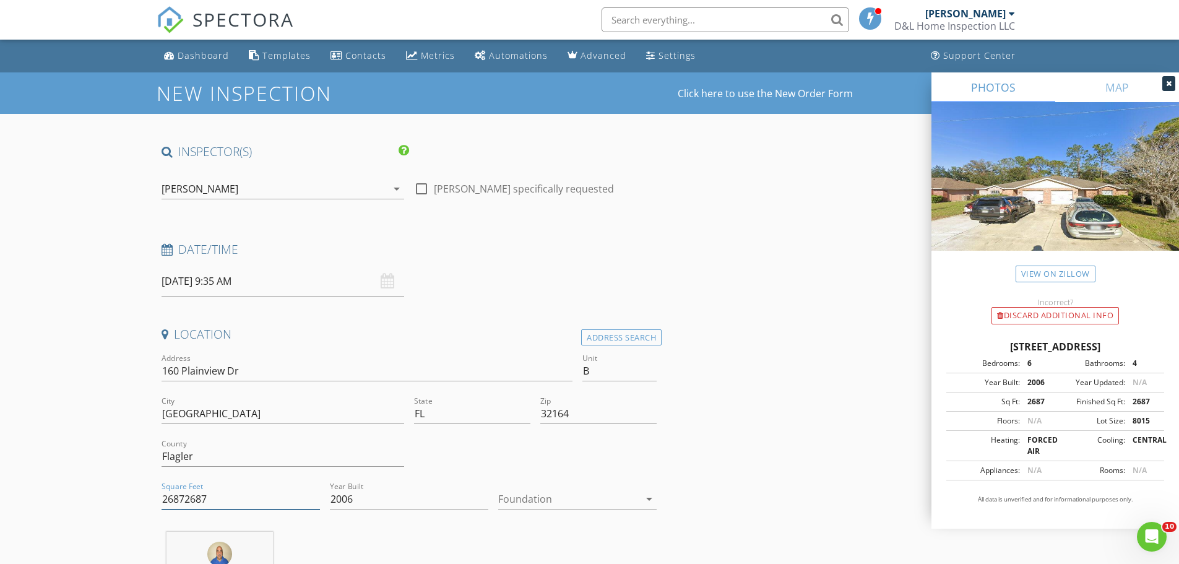
click at [214, 499] on input "26872687" at bounding box center [241, 499] width 158 height 20
type input "2687"
click at [608, 496] on div at bounding box center [568, 499] width 141 height 20
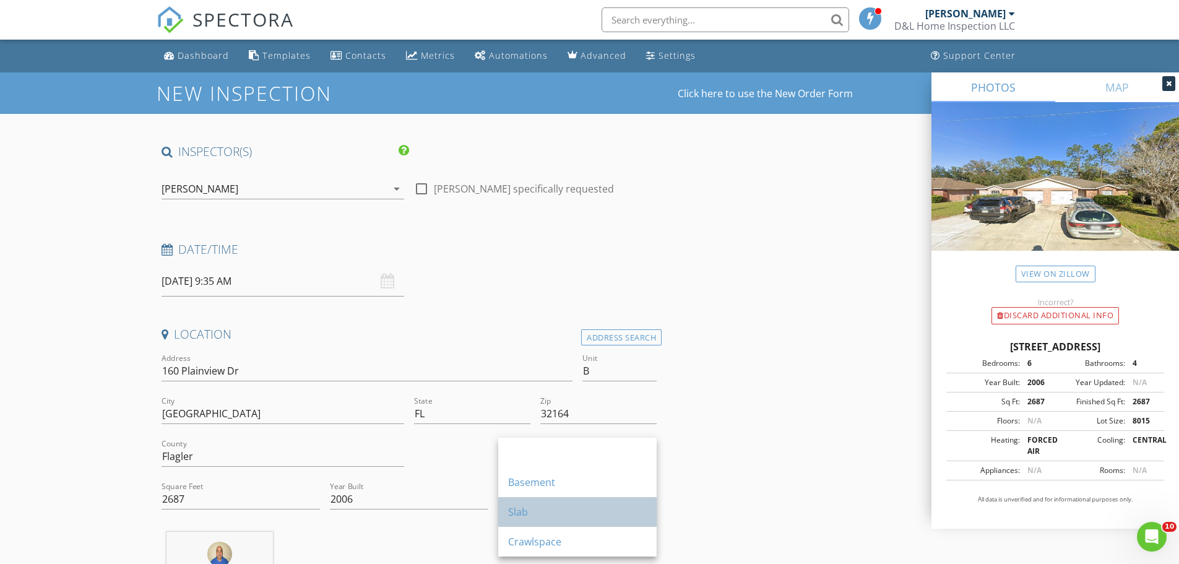
click at [530, 515] on div "Slab" at bounding box center [577, 511] width 139 height 15
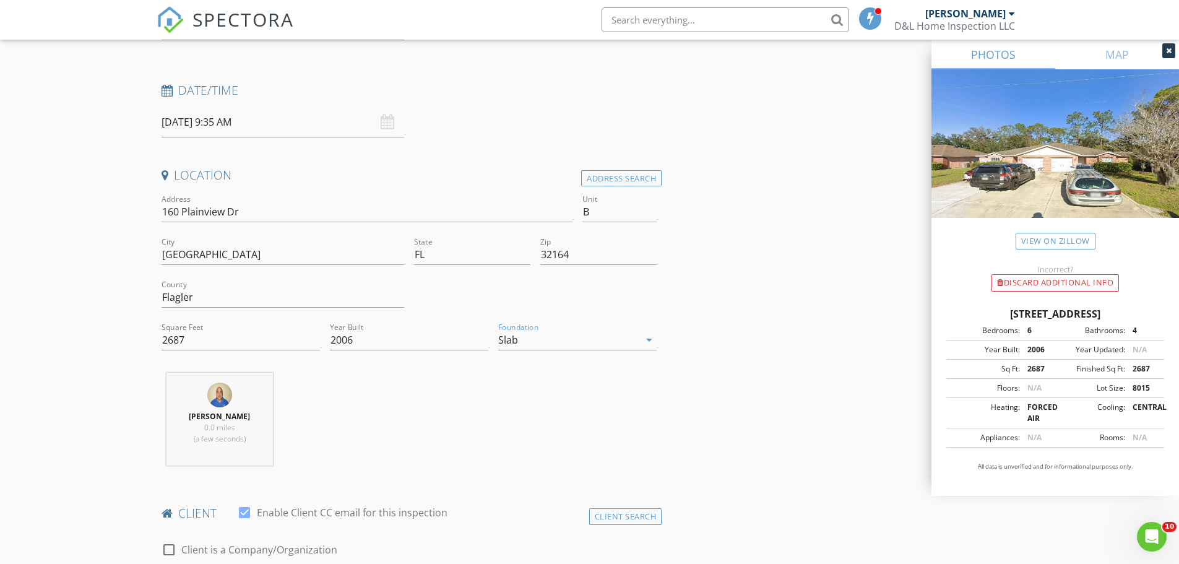
scroll to position [289, 0]
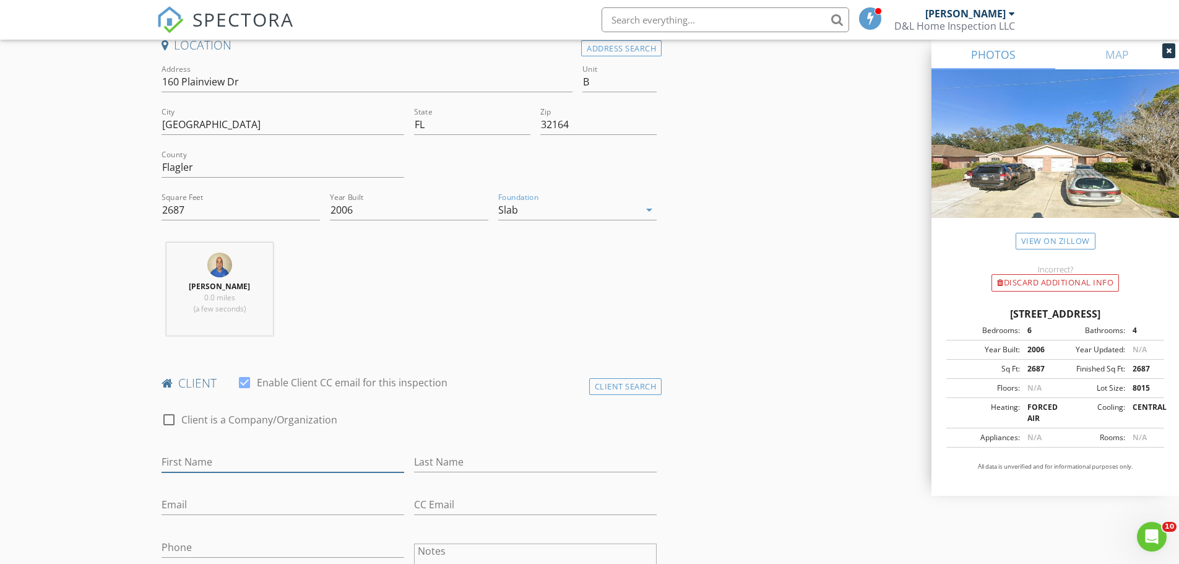
click at [188, 459] on input "First Name" at bounding box center [283, 462] width 243 height 20
type input "[PERSON_NAME]"
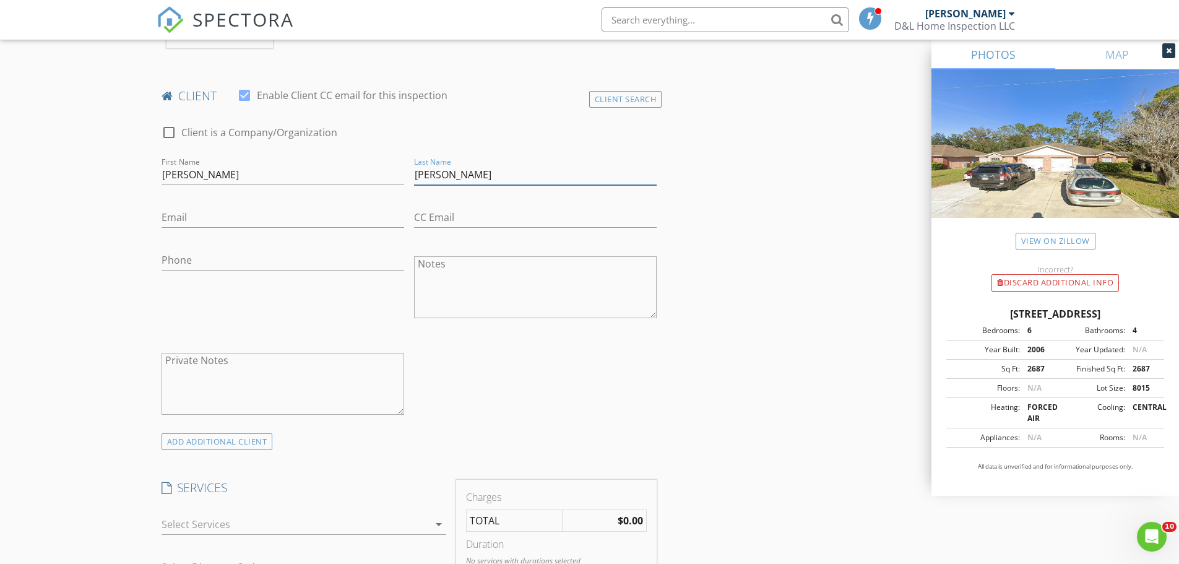
scroll to position [577, 0]
type input "[PERSON_NAME]"
click at [179, 255] on input "Phone" at bounding box center [283, 259] width 243 height 20
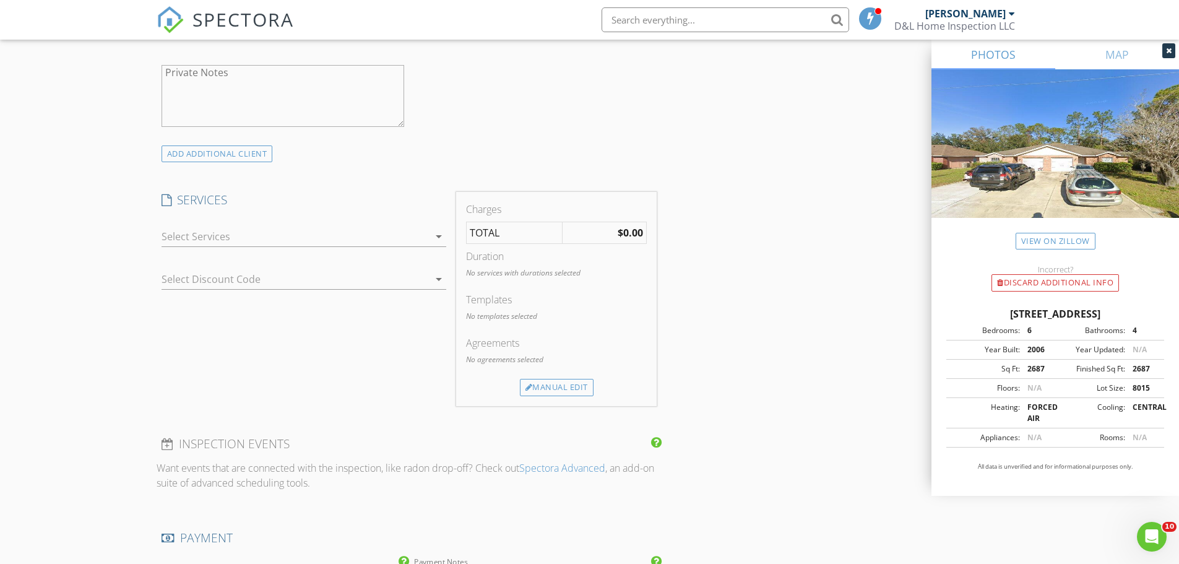
scroll to position [866, 0]
type input "[PHONE_NUMBER]"
click at [554, 385] on div "Manual Edit" at bounding box center [557, 384] width 74 height 17
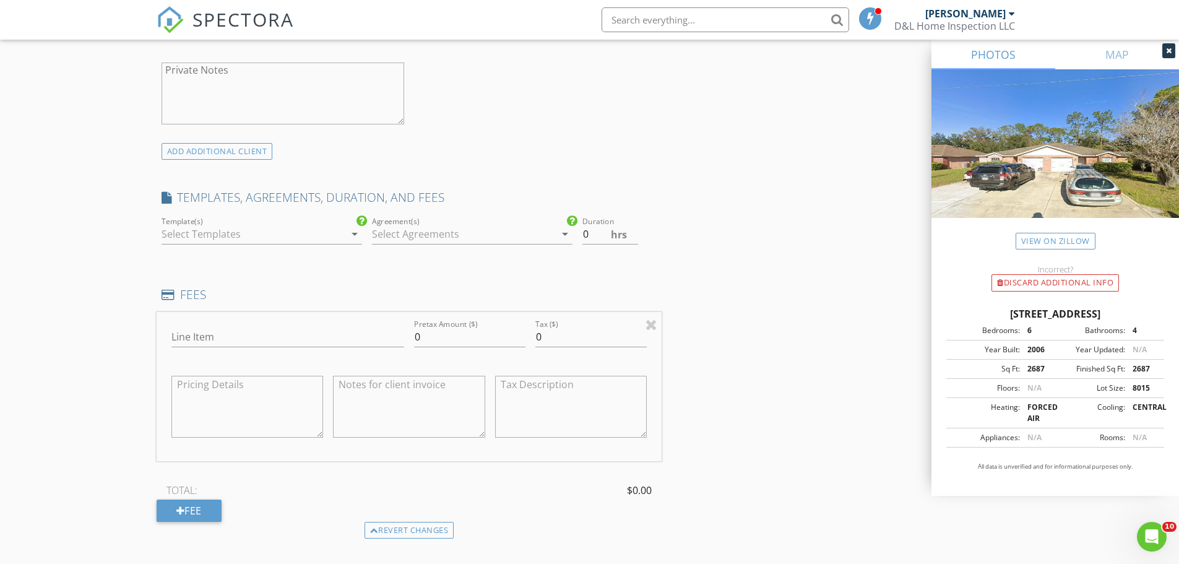
click at [205, 231] on div at bounding box center [253, 234] width 183 height 20
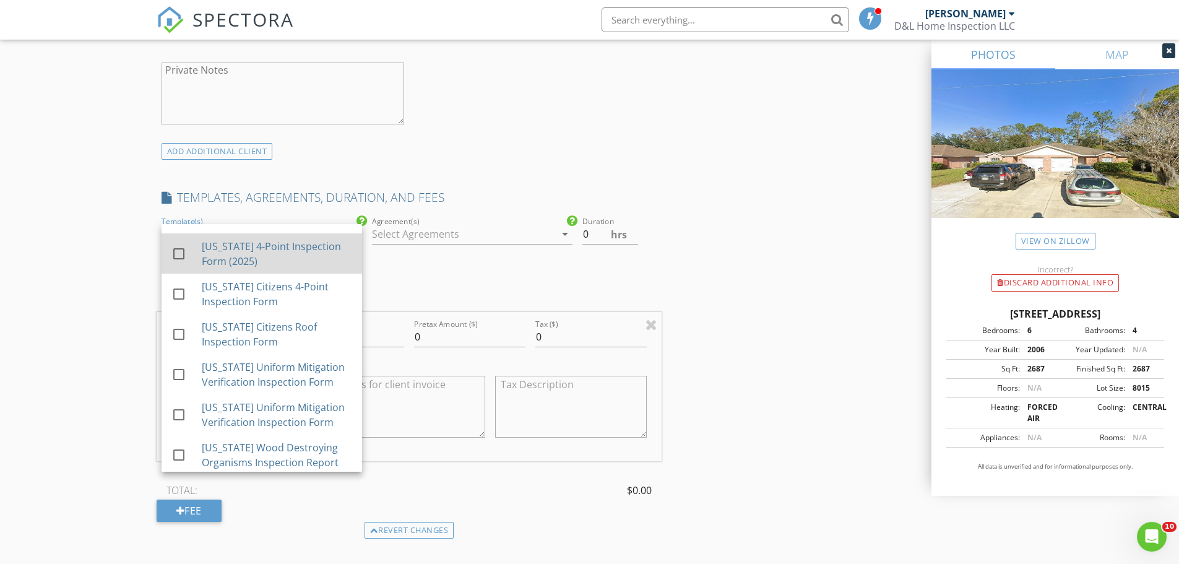
scroll to position [571, 0]
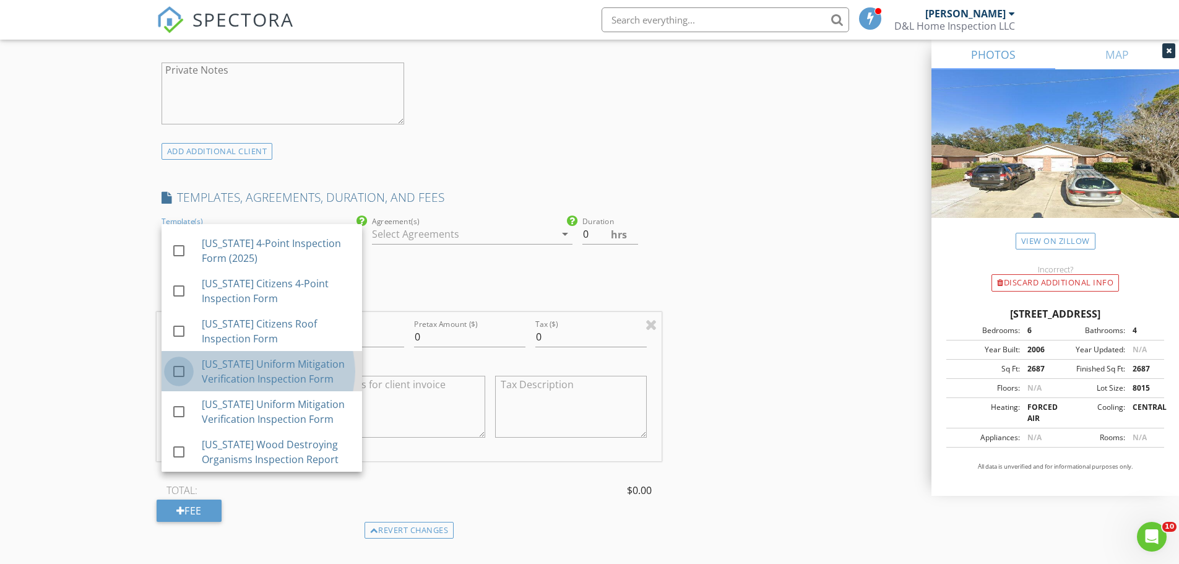
click at [178, 368] on div at bounding box center [178, 371] width 21 height 21
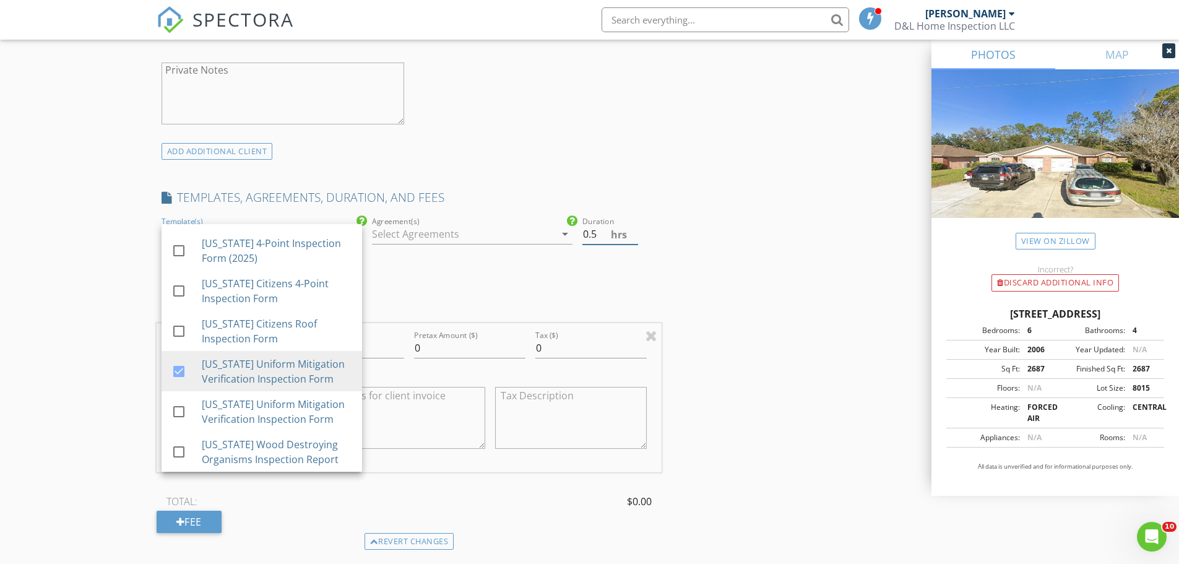
type input "0.5"
click at [632, 228] on input "0.5" at bounding box center [610, 234] width 56 height 20
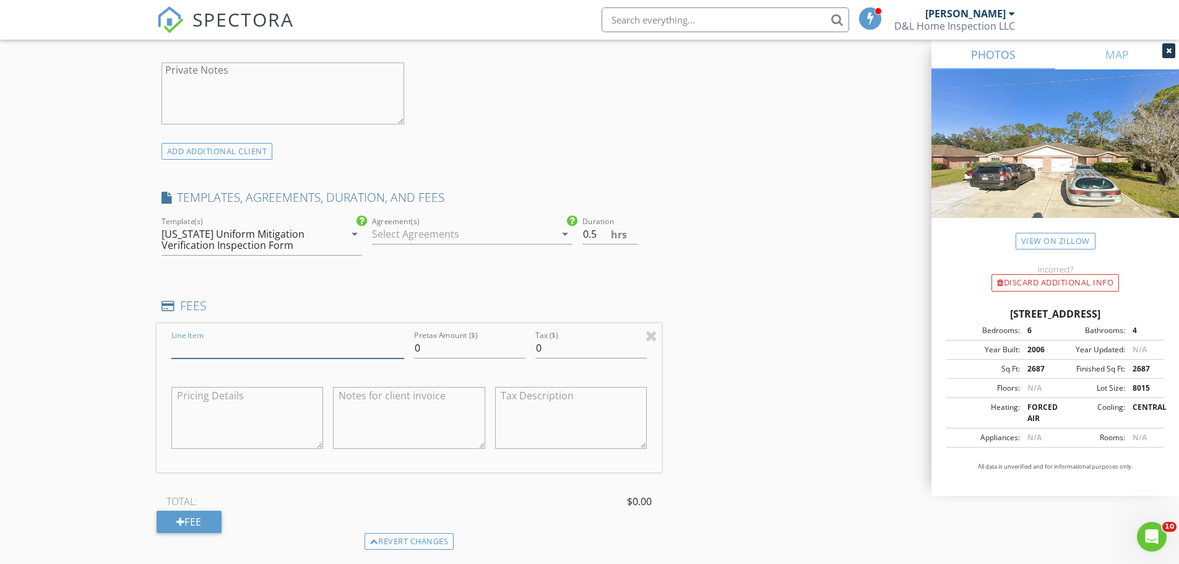
click at [263, 353] on input "Line Item" at bounding box center [287, 348] width 233 height 20
type input "Wind Mitigation"
click at [414, 346] on input "0" at bounding box center [469, 348] width 111 height 20
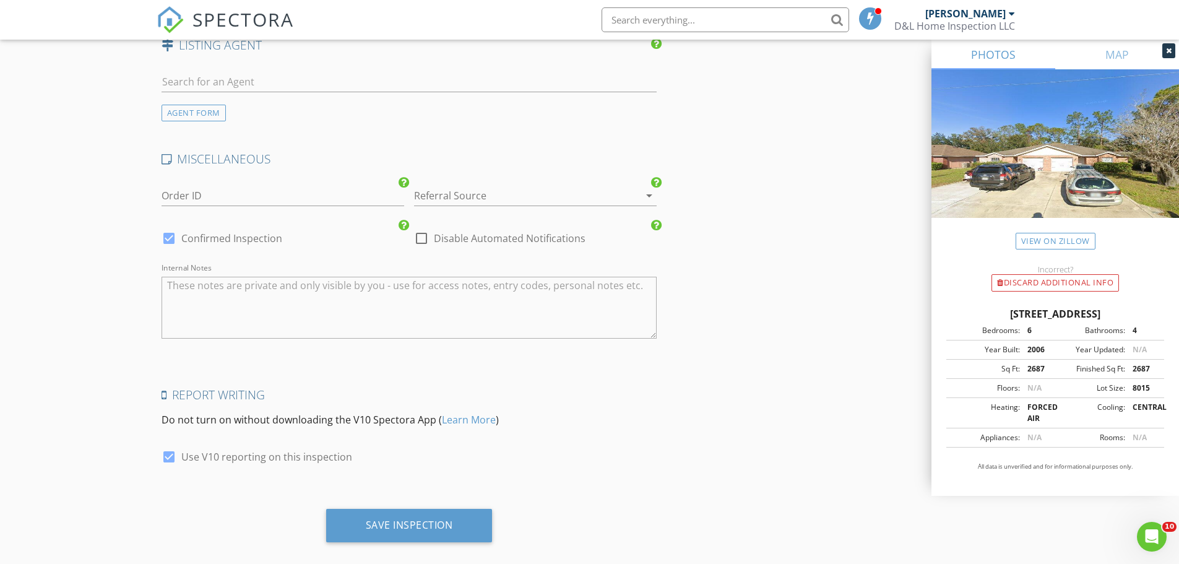
scroll to position [1785, 0]
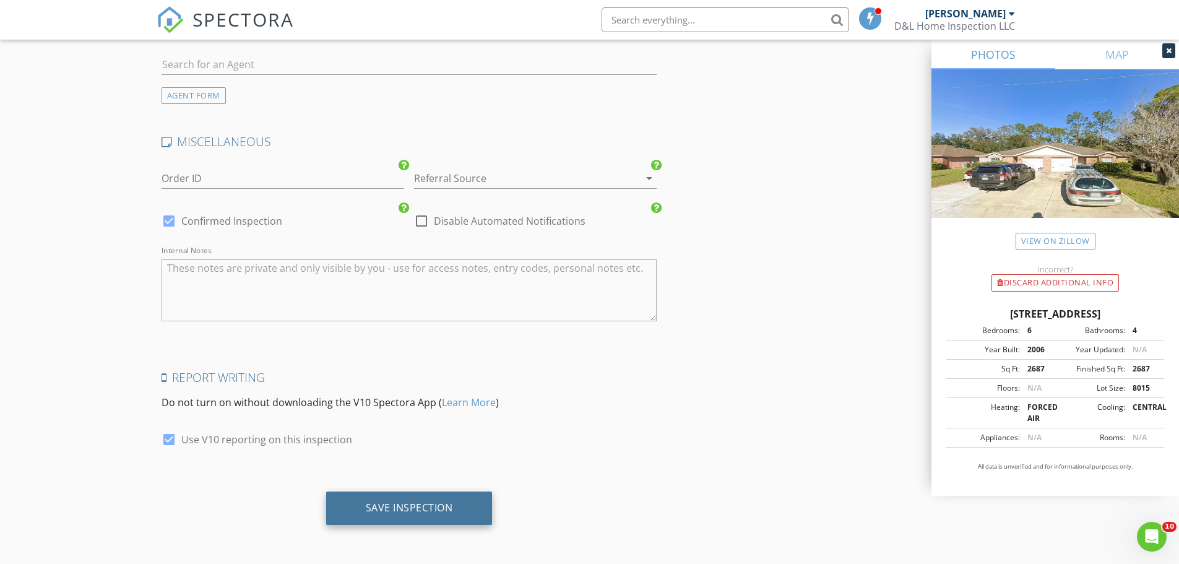
type input "85.00"
click at [426, 510] on div "Save Inspection" at bounding box center [409, 507] width 87 height 12
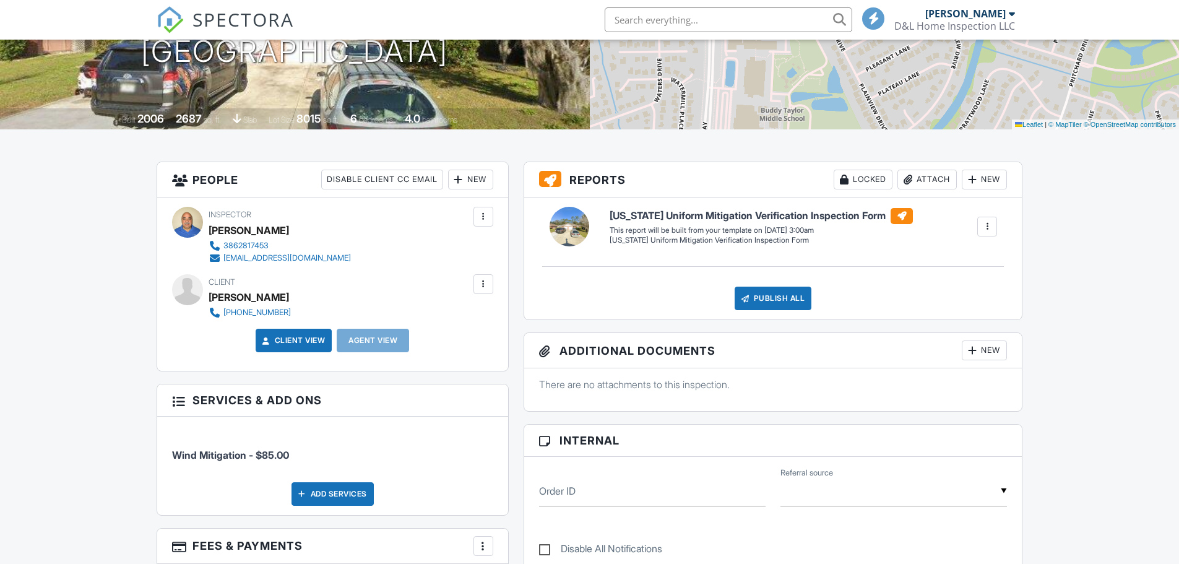
scroll to position [289, 0]
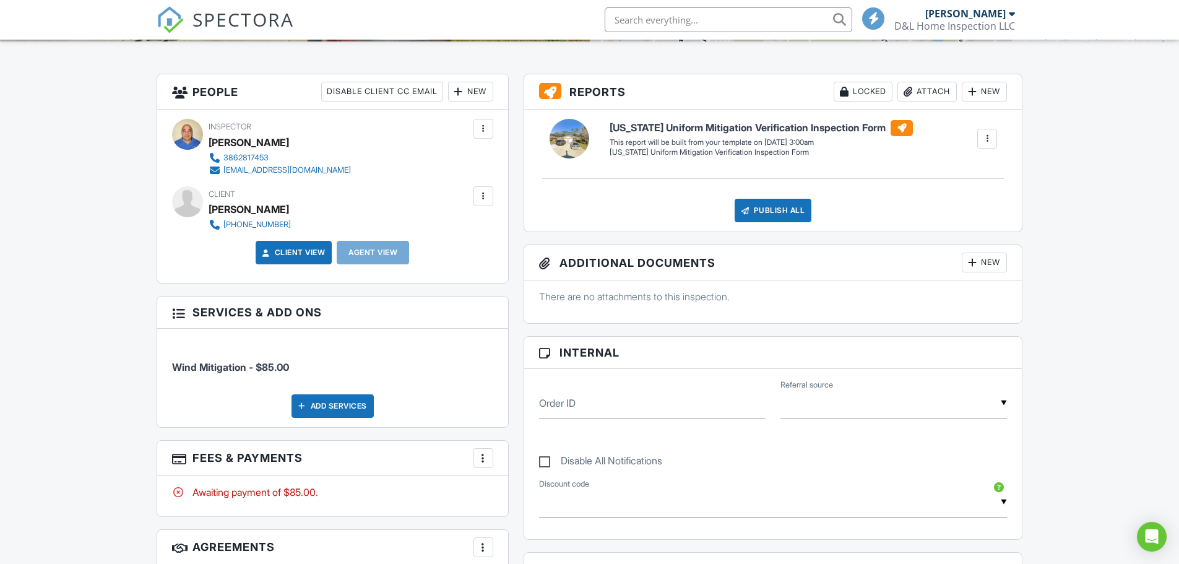
click at [481, 459] on div at bounding box center [483, 458] width 12 height 12
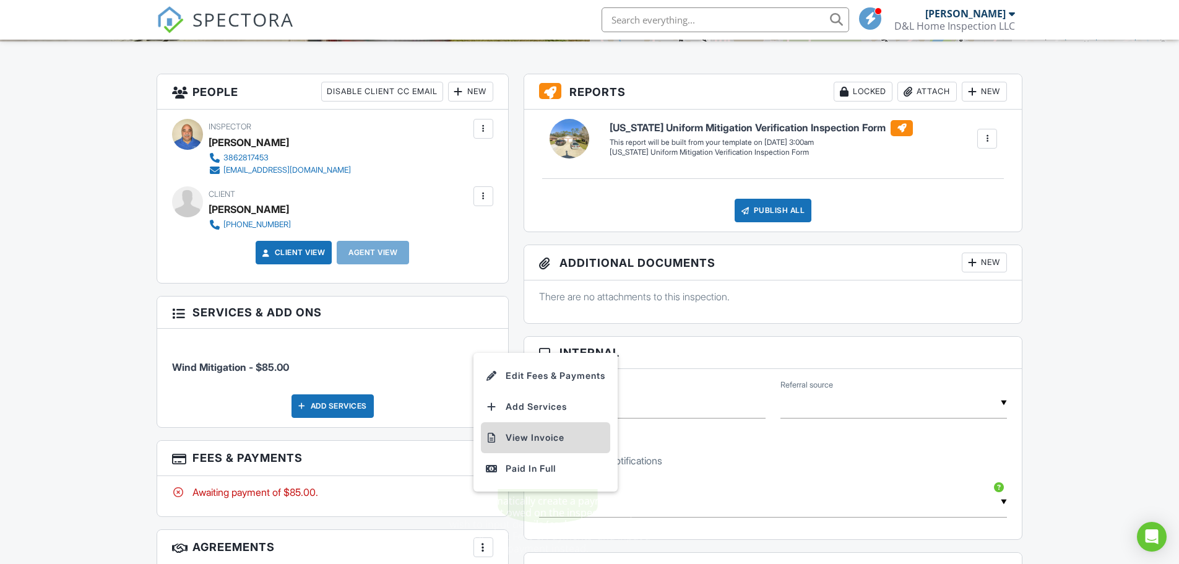
click at [523, 439] on li "View Invoice" at bounding box center [545, 437] width 129 height 31
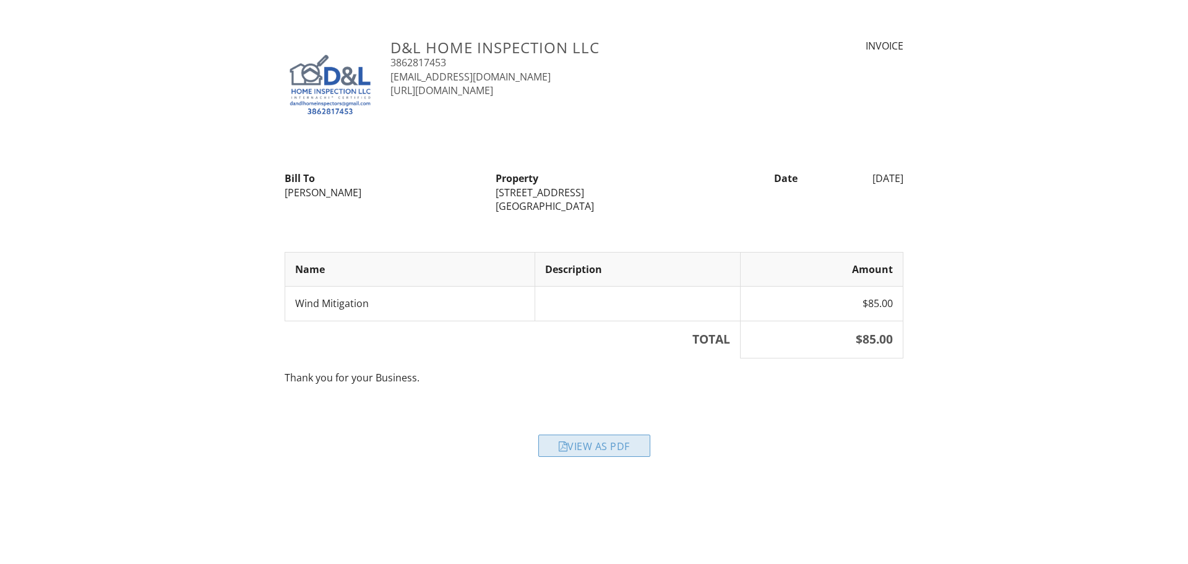
click at [619, 443] on div "View as PDF" at bounding box center [594, 445] width 112 height 22
